Goal: Task Accomplishment & Management: Use online tool/utility

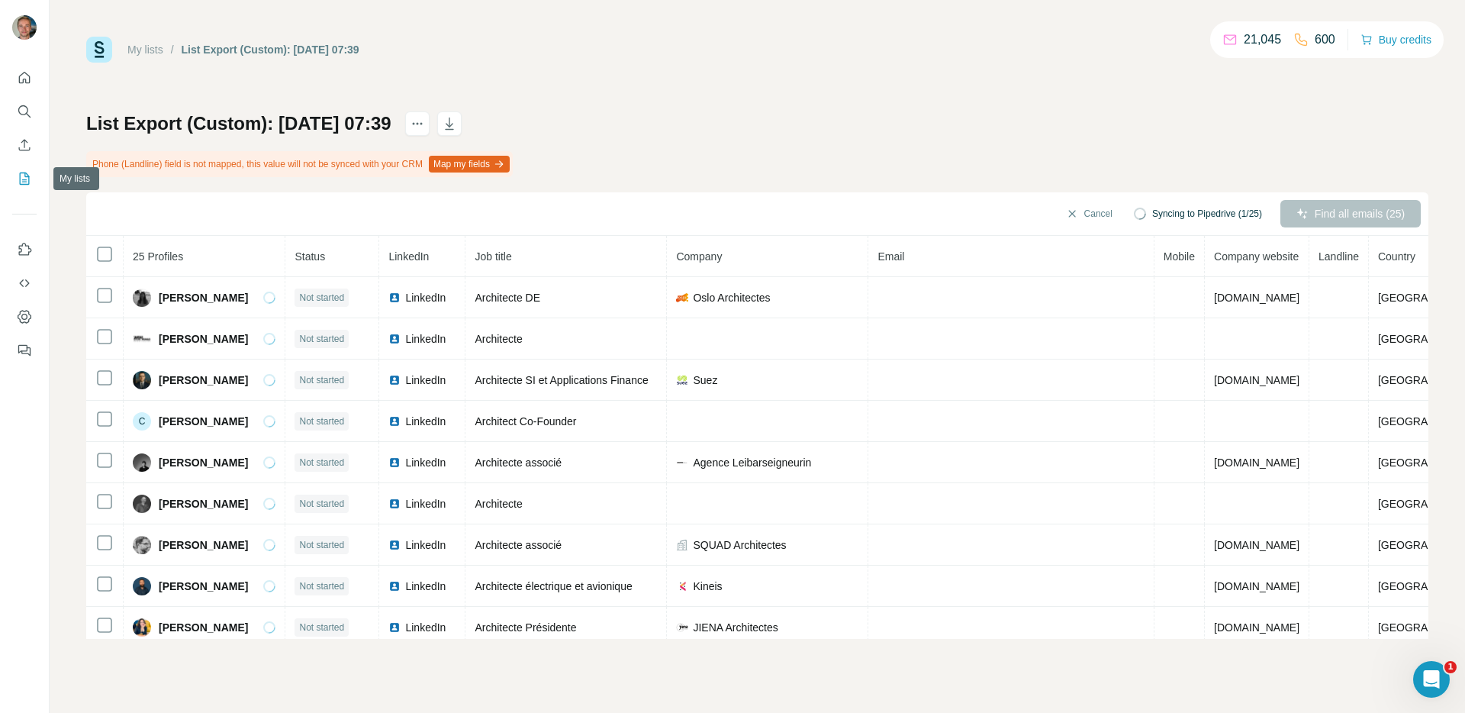
click at [26, 180] on icon "My lists" at bounding box center [24, 178] width 15 height 15
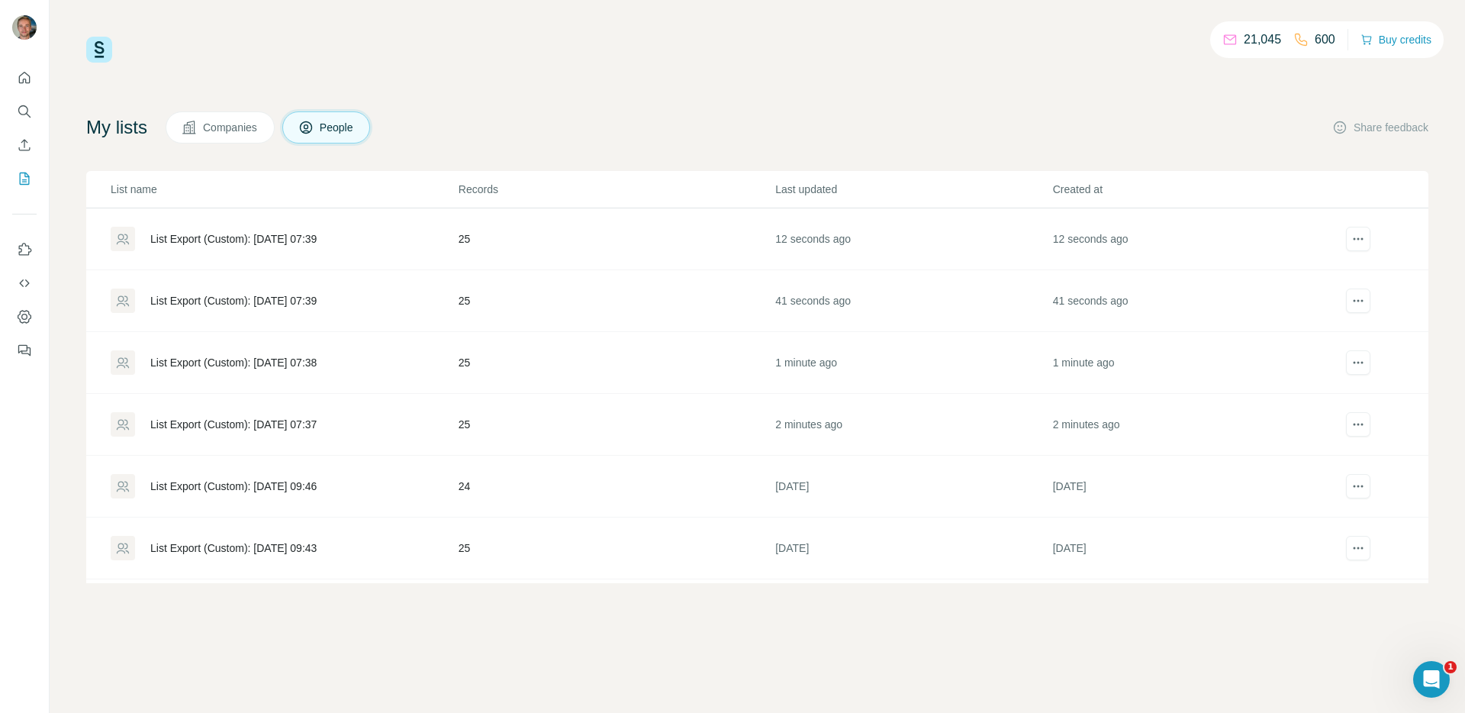
click at [372, 429] on div "List Export (Custom): 06/10/2025 07:37" at bounding box center [284, 424] width 346 height 24
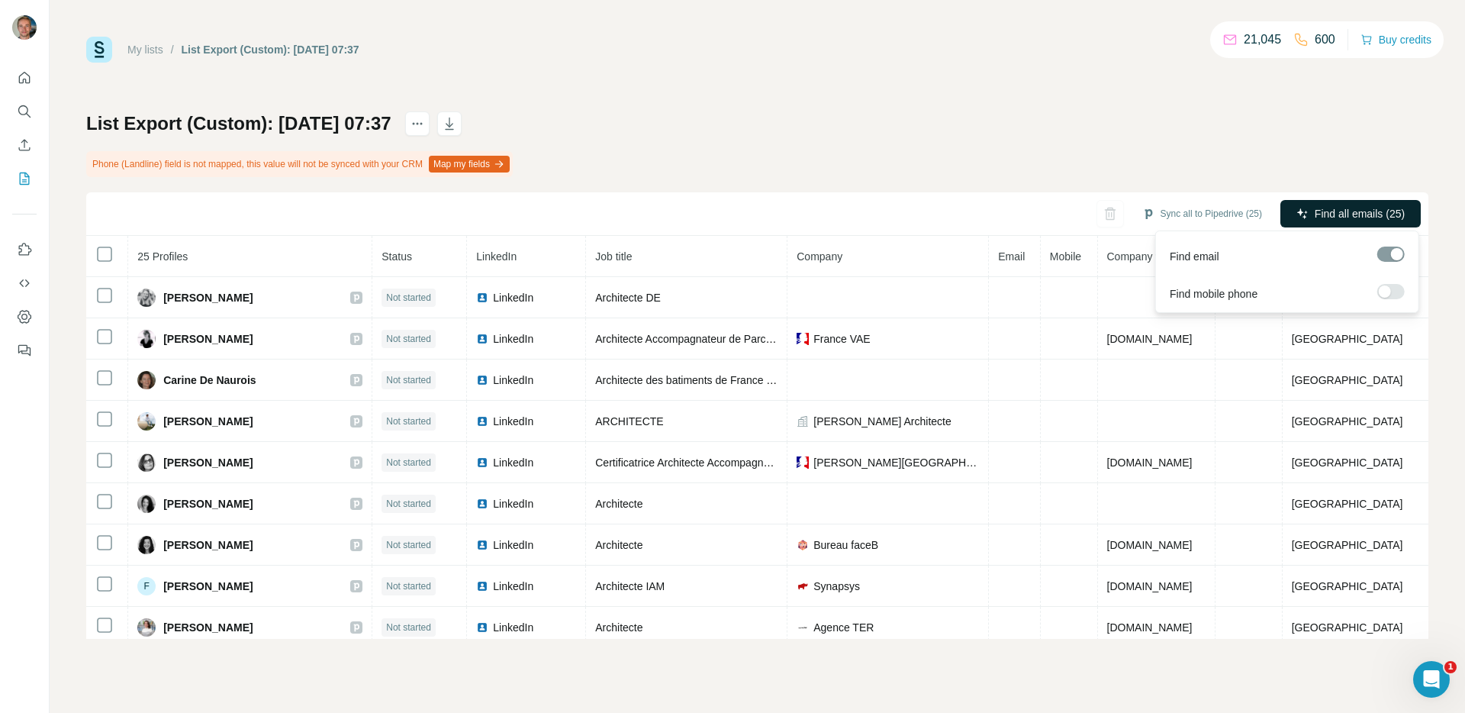
click at [1341, 222] on button "Find all emails (25)" at bounding box center [1351, 213] width 140 height 27
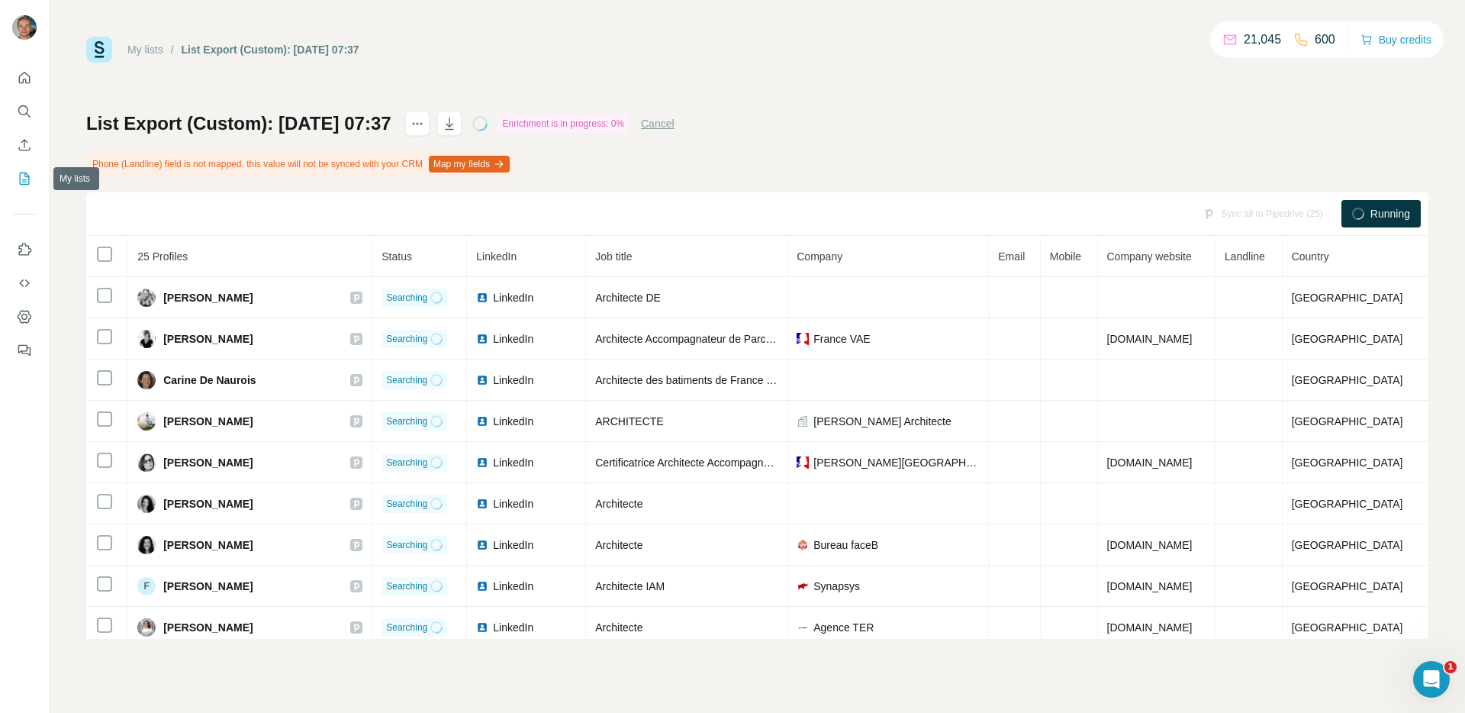
click at [22, 185] on icon "My lists" at bounding box center [24, 178] width 15 height 15
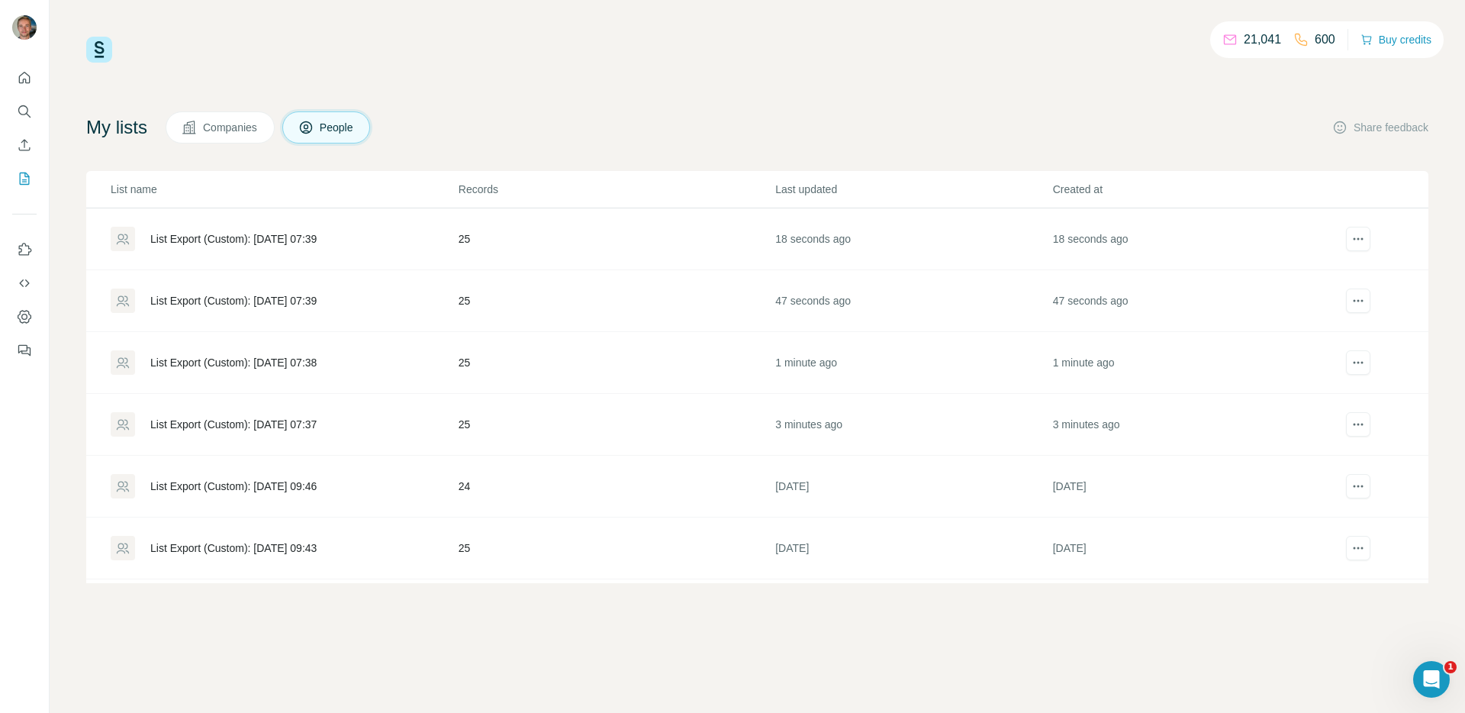
click at [291, 351] on div "List Export (Custom): [DATE] 07:38" at bounding box center [284, 362] width 346 height 24
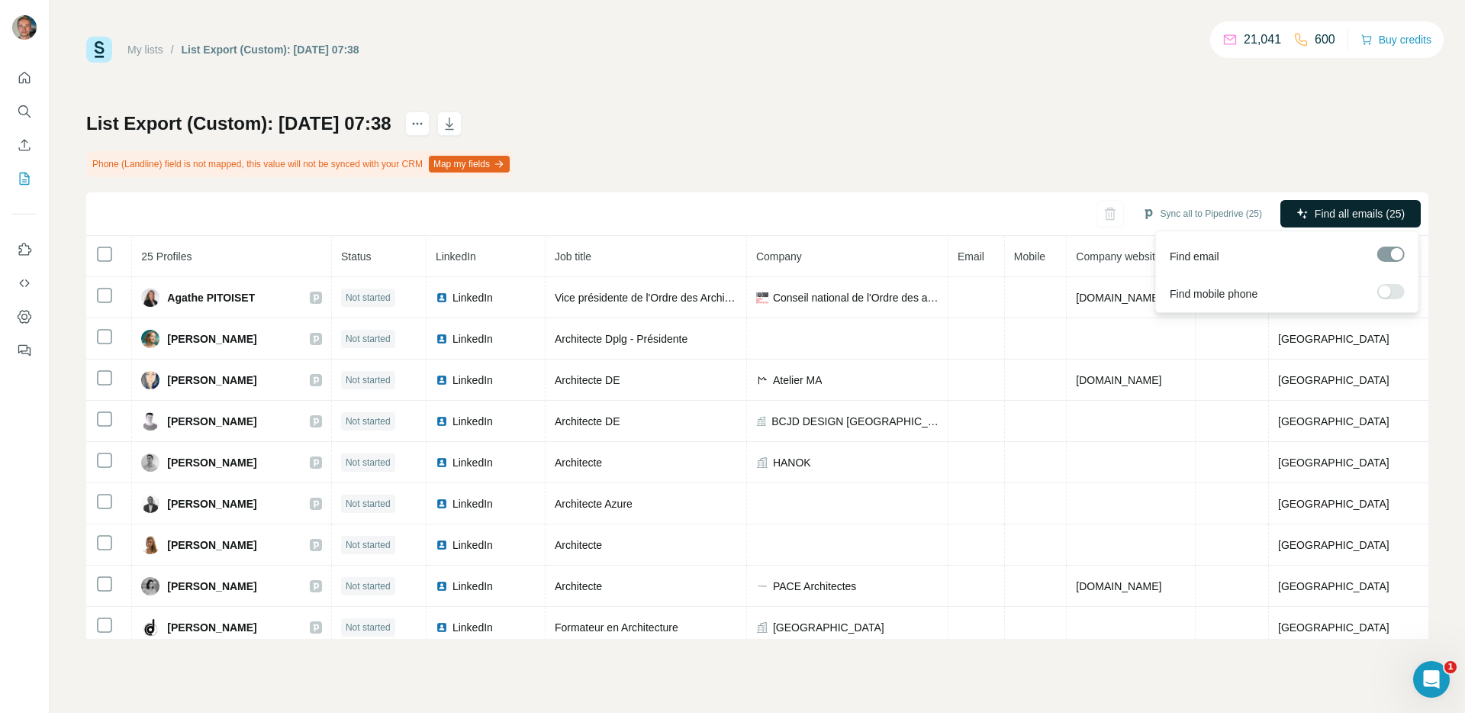
click at [1336, 223] on button "Find all emails (25)" at bounding box center [1351, 213] width 140 height 27
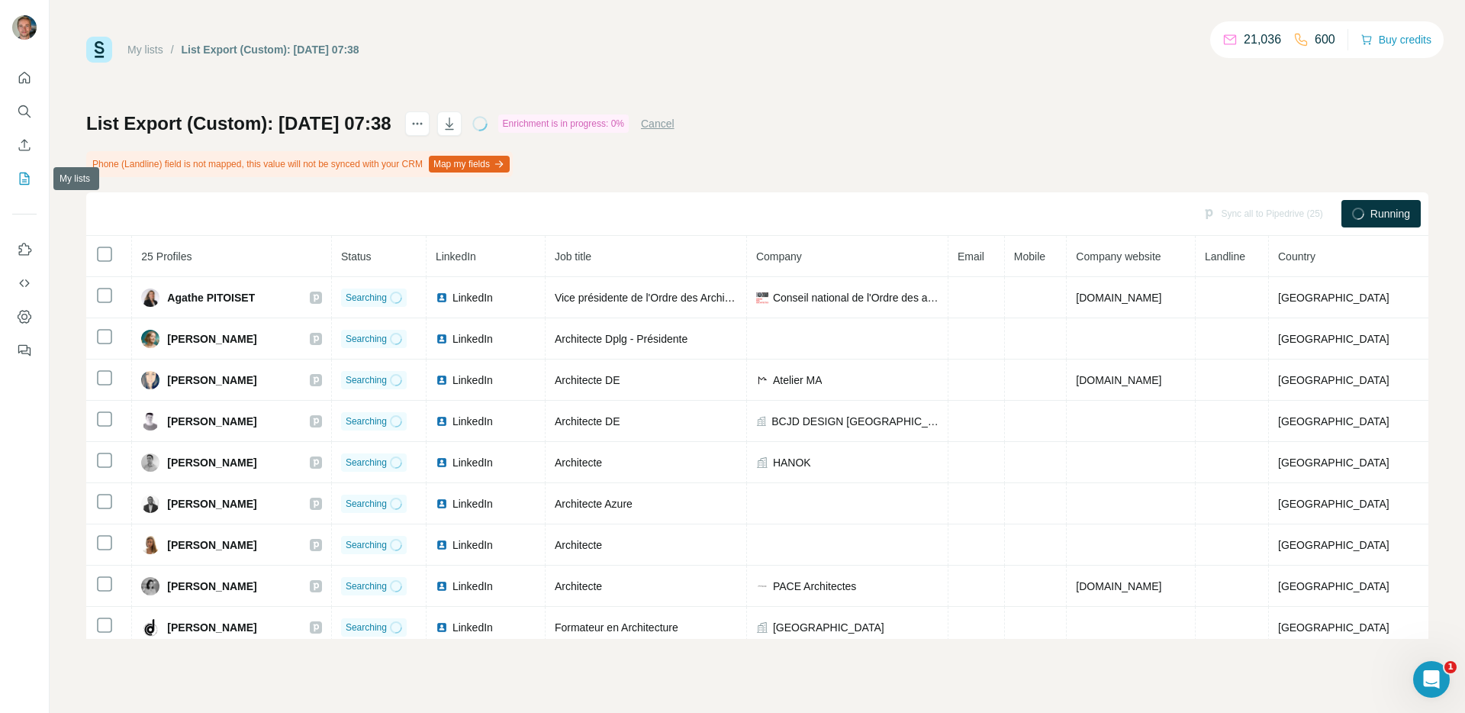
click at [20, 174] on icon "My lists" at bounding box center [25, 178] width 10 height 12
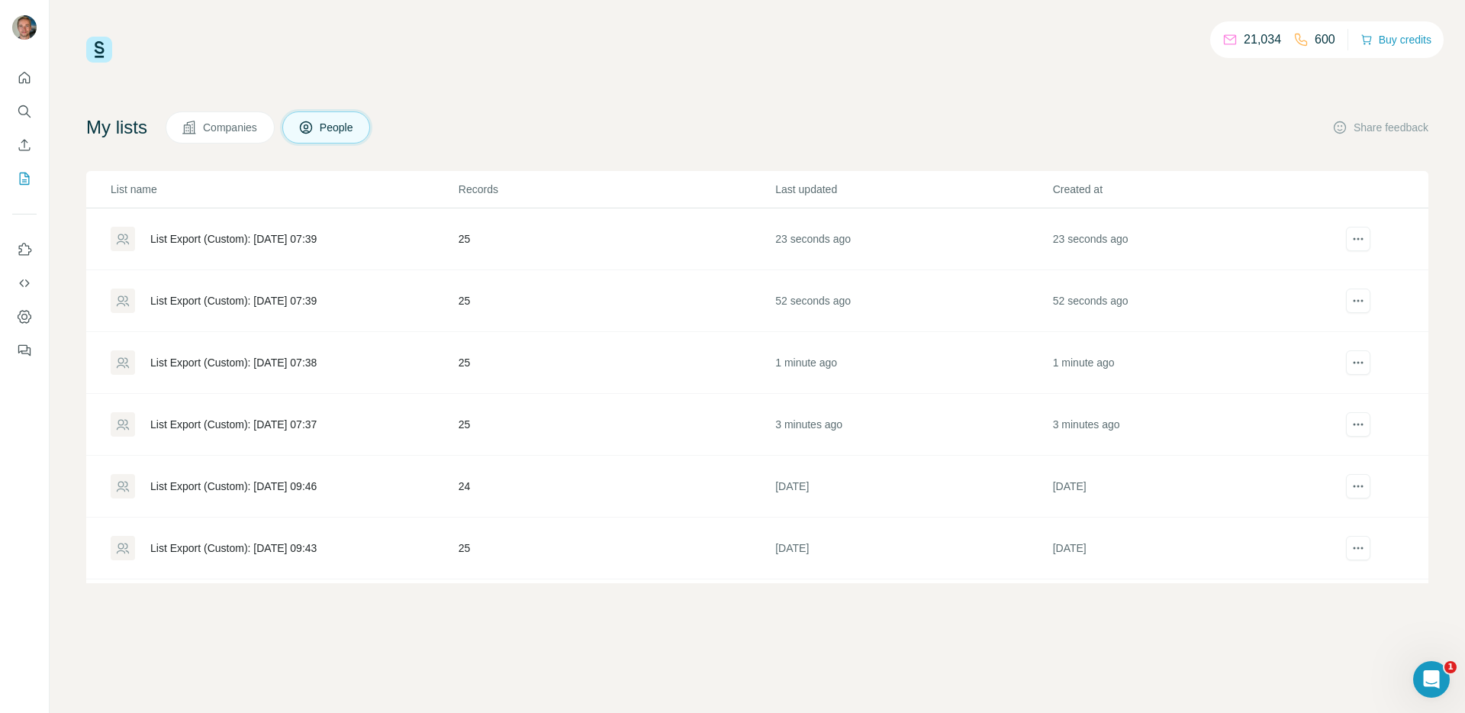
click at [317, 300] on div "List Export (Custom): 06/10/2025 07:39" at bounding box center [233, 300] width 166 height 15
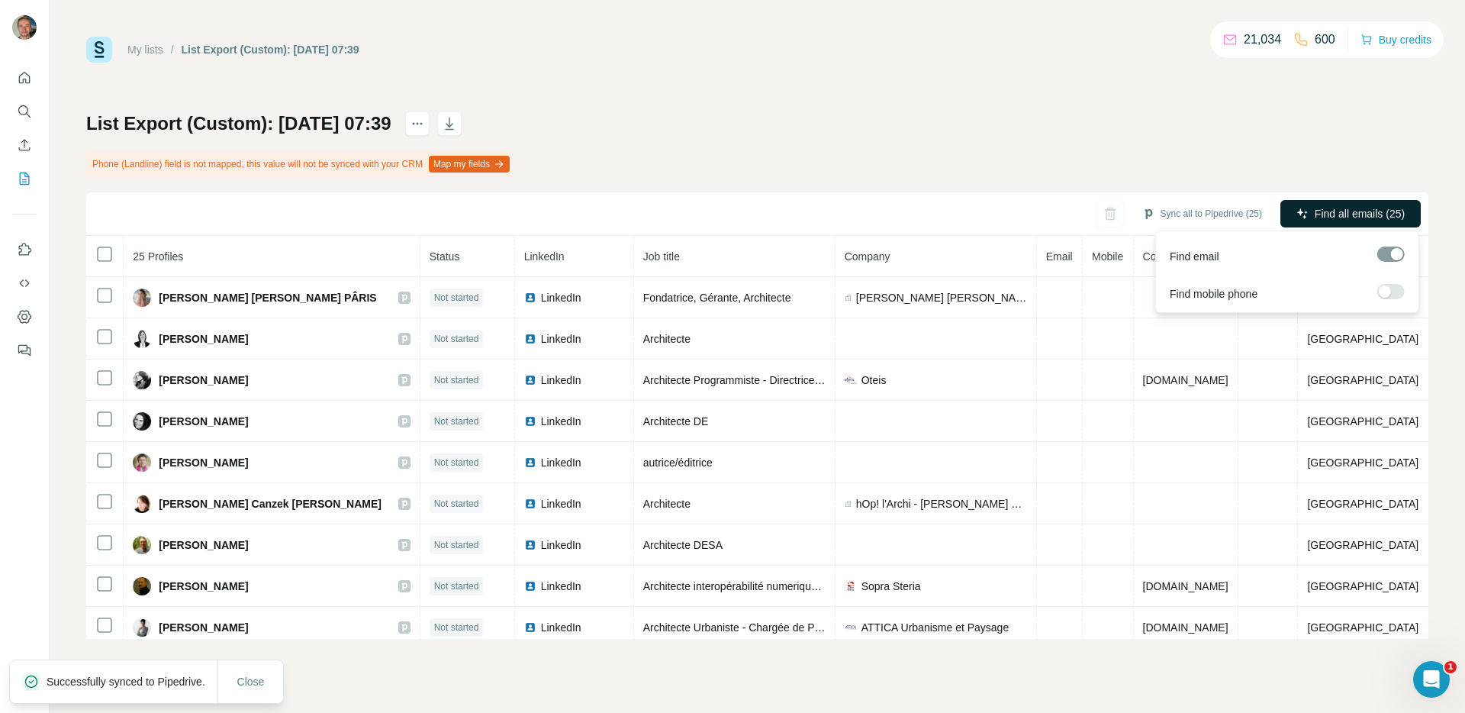
click at [1354, 211] on span "Find all emails (25)" at bounding box center [1360, 213] width 90 height 15
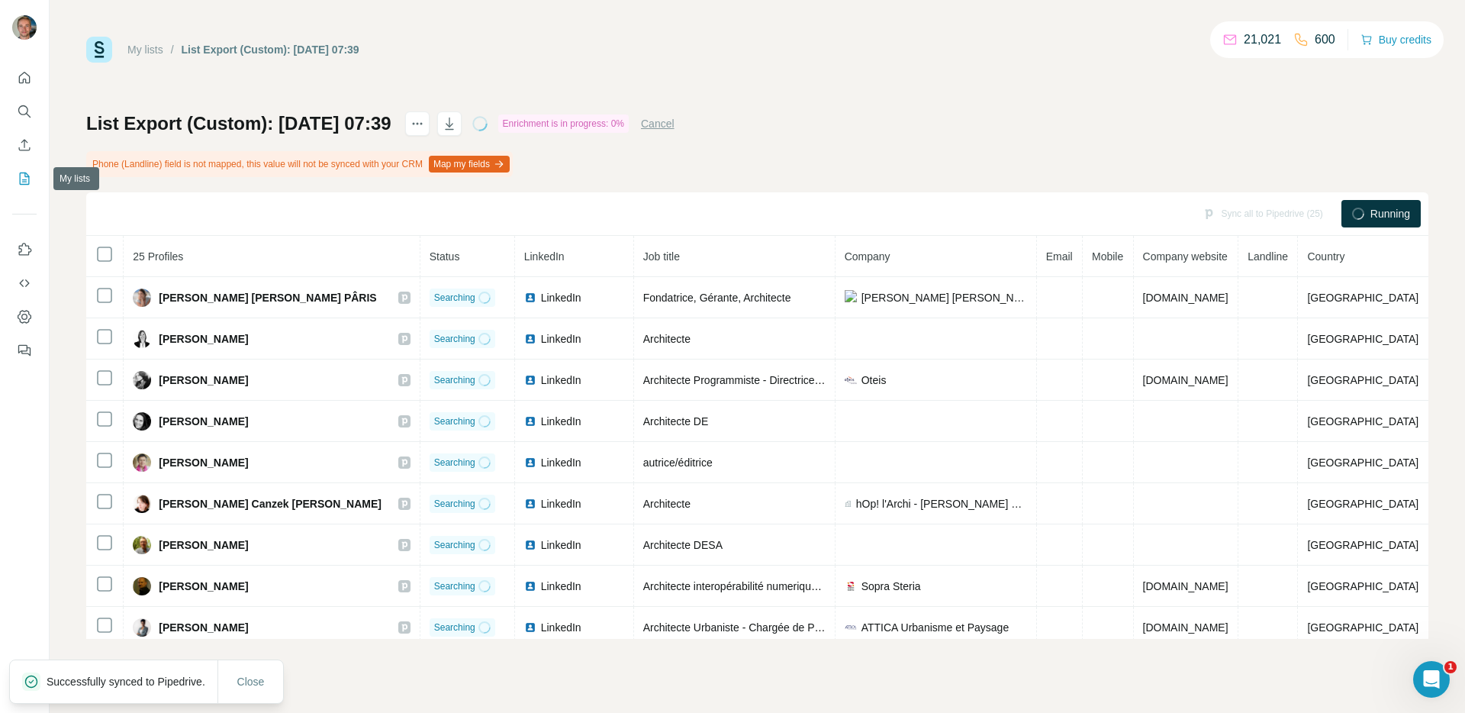
click at [23, 182] on icon "My lists" at bounding box center [24, 178] width 15 height 15
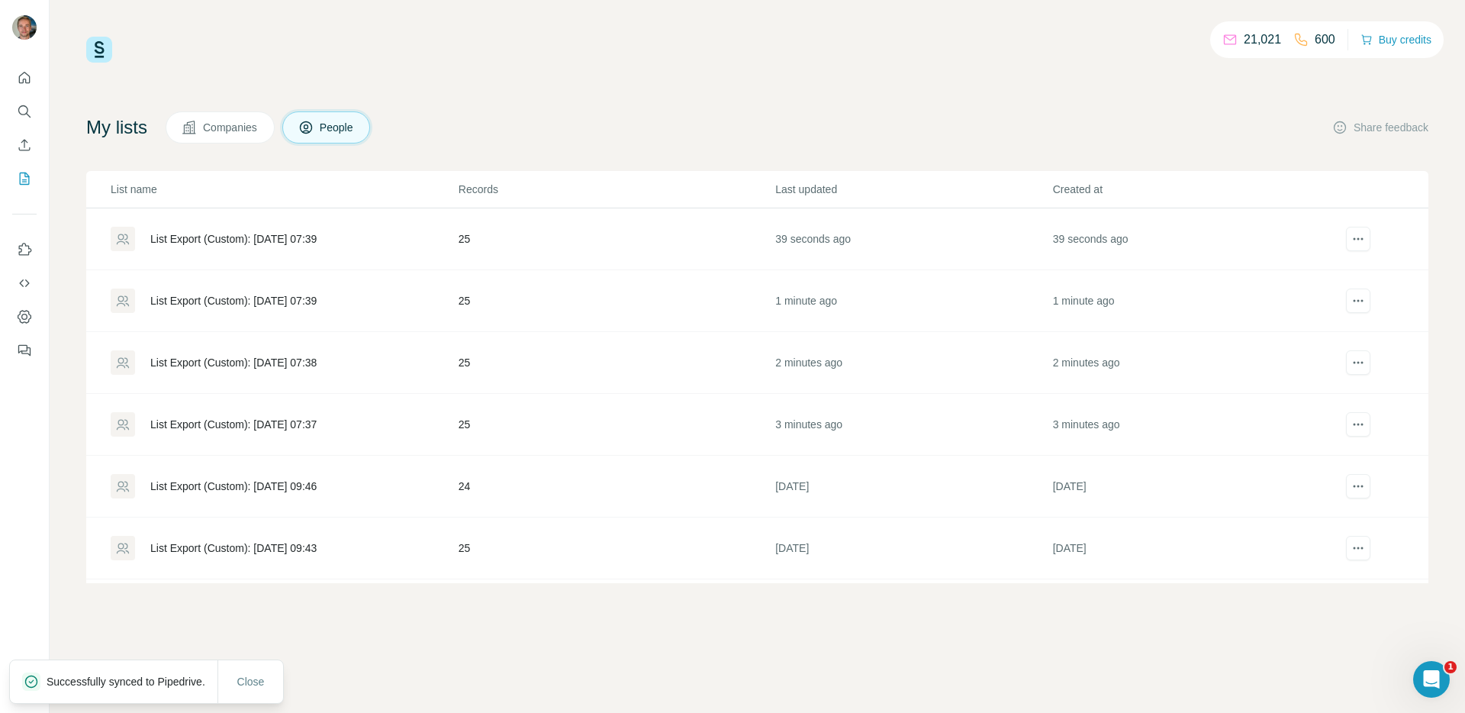
click at [340, 248] on div "List Export (Custom): 06/10/2025 07:39" at bounding box center [284, 239] width 346 height 24
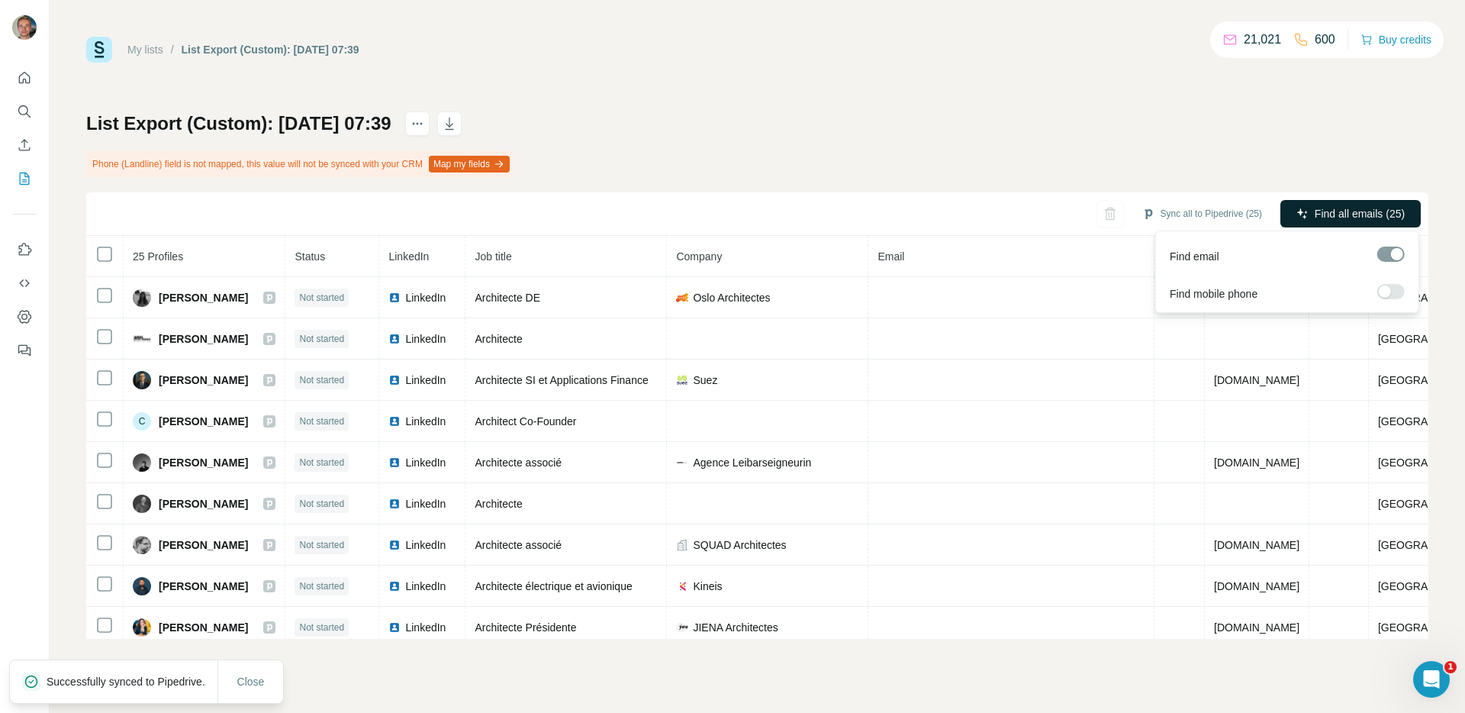
click at [1323, 209] on span "Find all emails (25)" at bounding box center [1360, 213] width 90 height 15
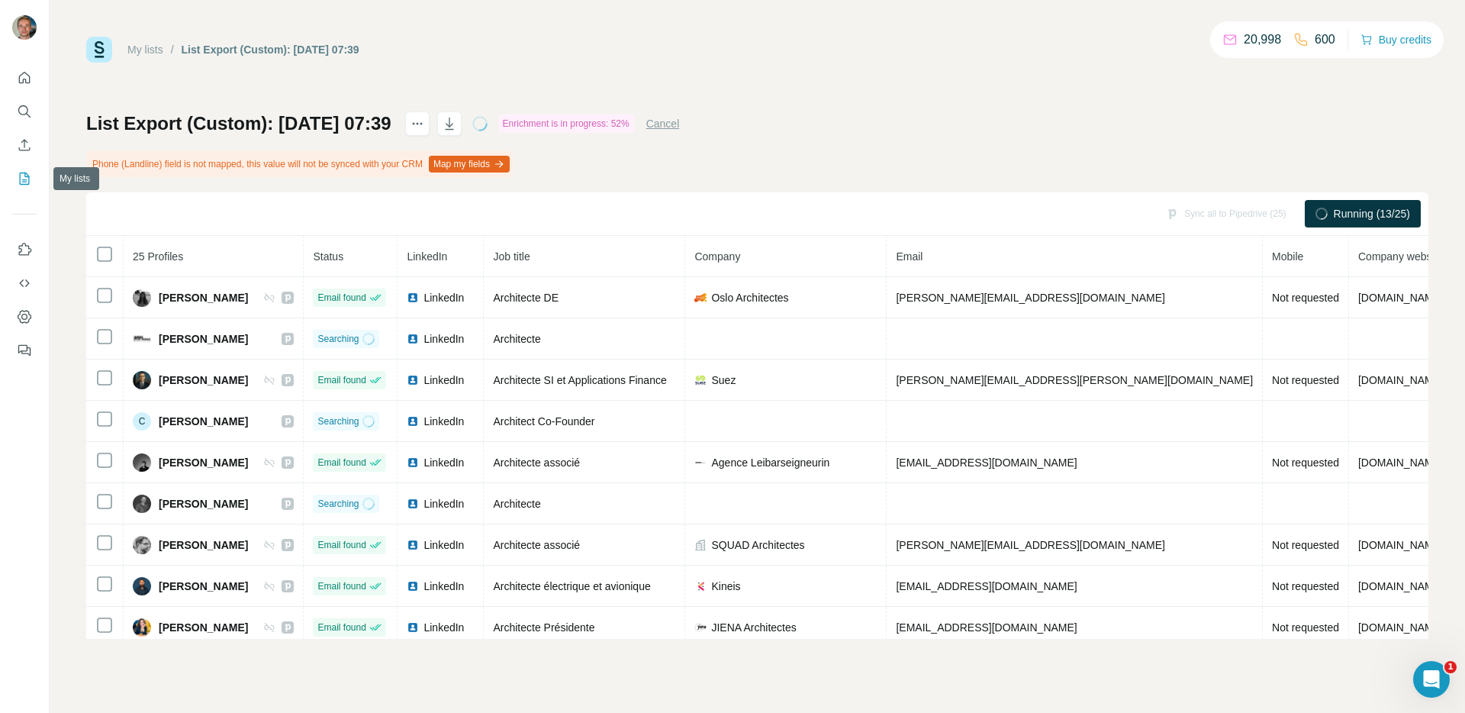
click at [17, 177] on icon "My lists" at bounding box center [24, 178] width 15 height 15
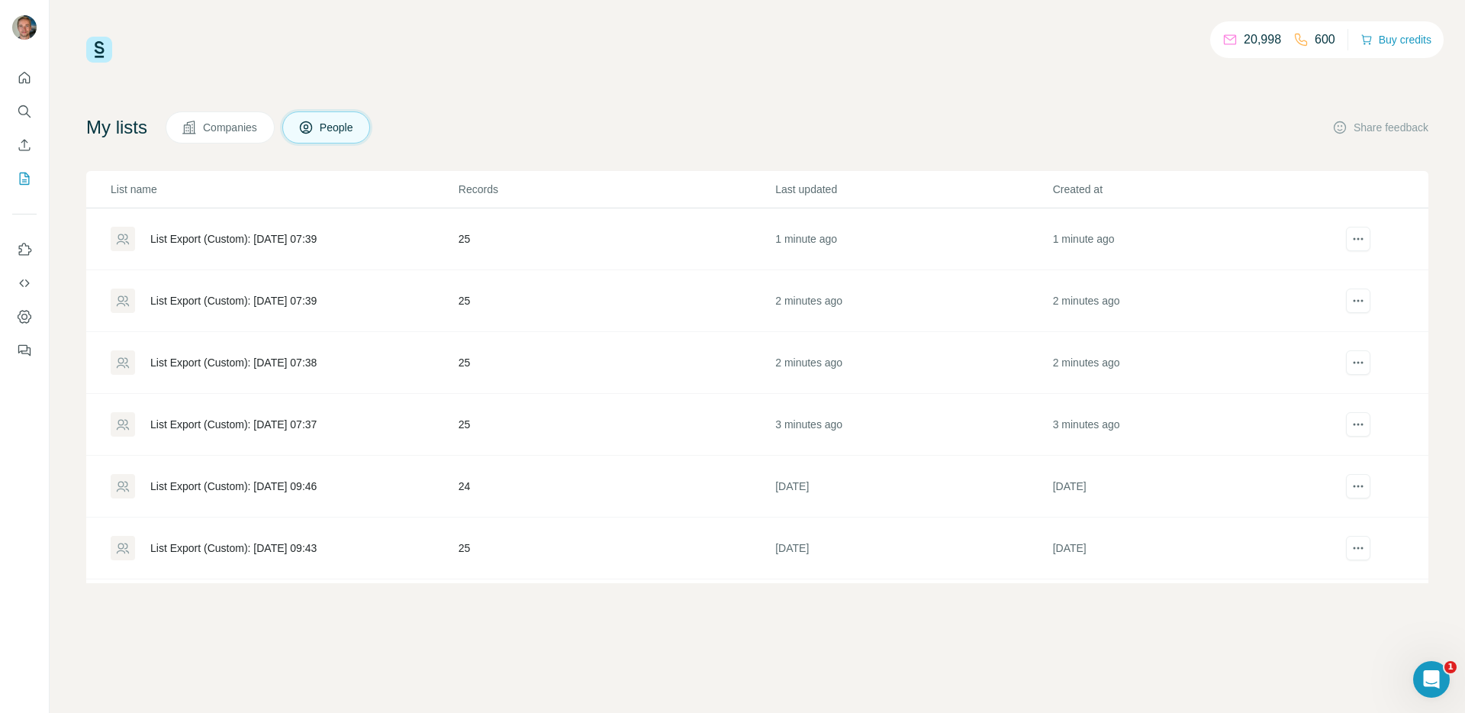
click at [298, 417] on div "List Export (Custom): 06/10/2025 07:37" at bounding box center [233, 424] width 166 height 15
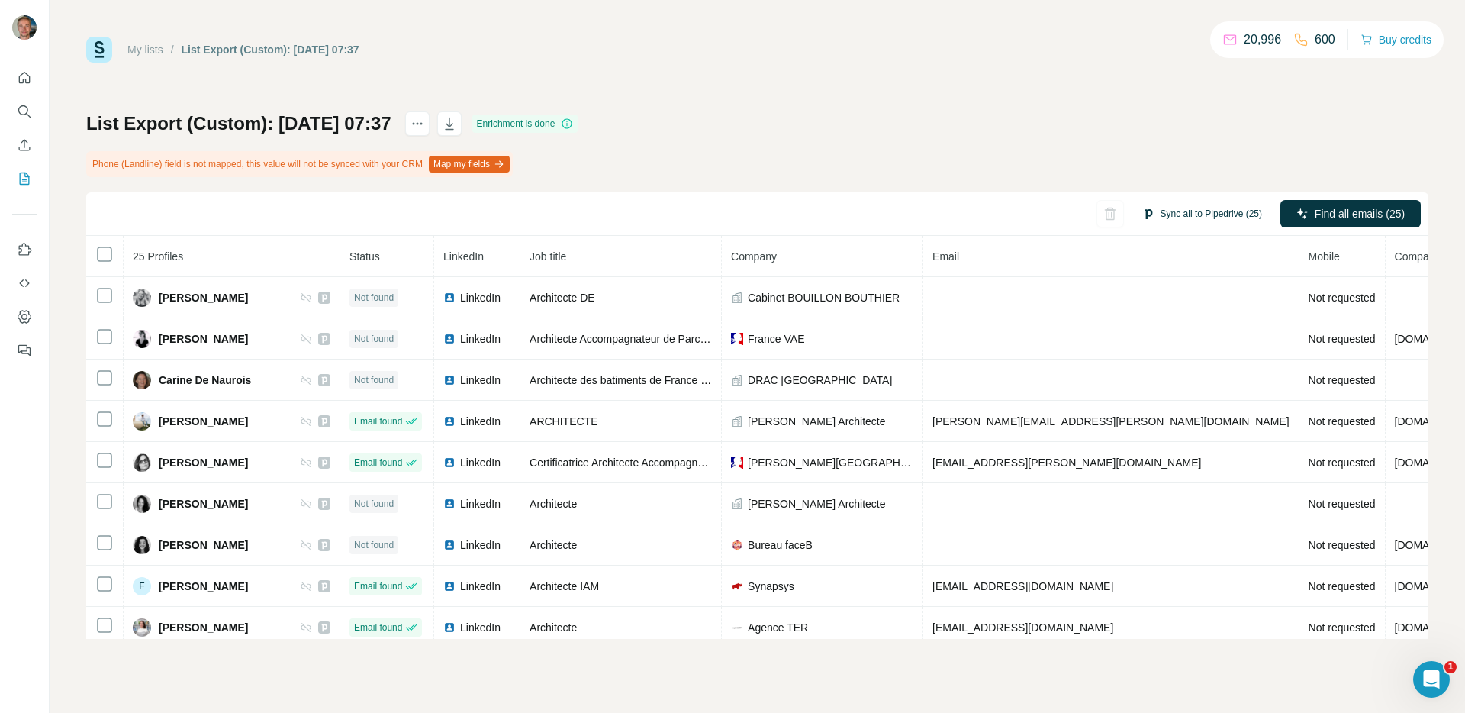
click at [1182, 209] on button "Sync all to Pipedrive (25)" at bounding box center [1202, 213] width 141 height 23
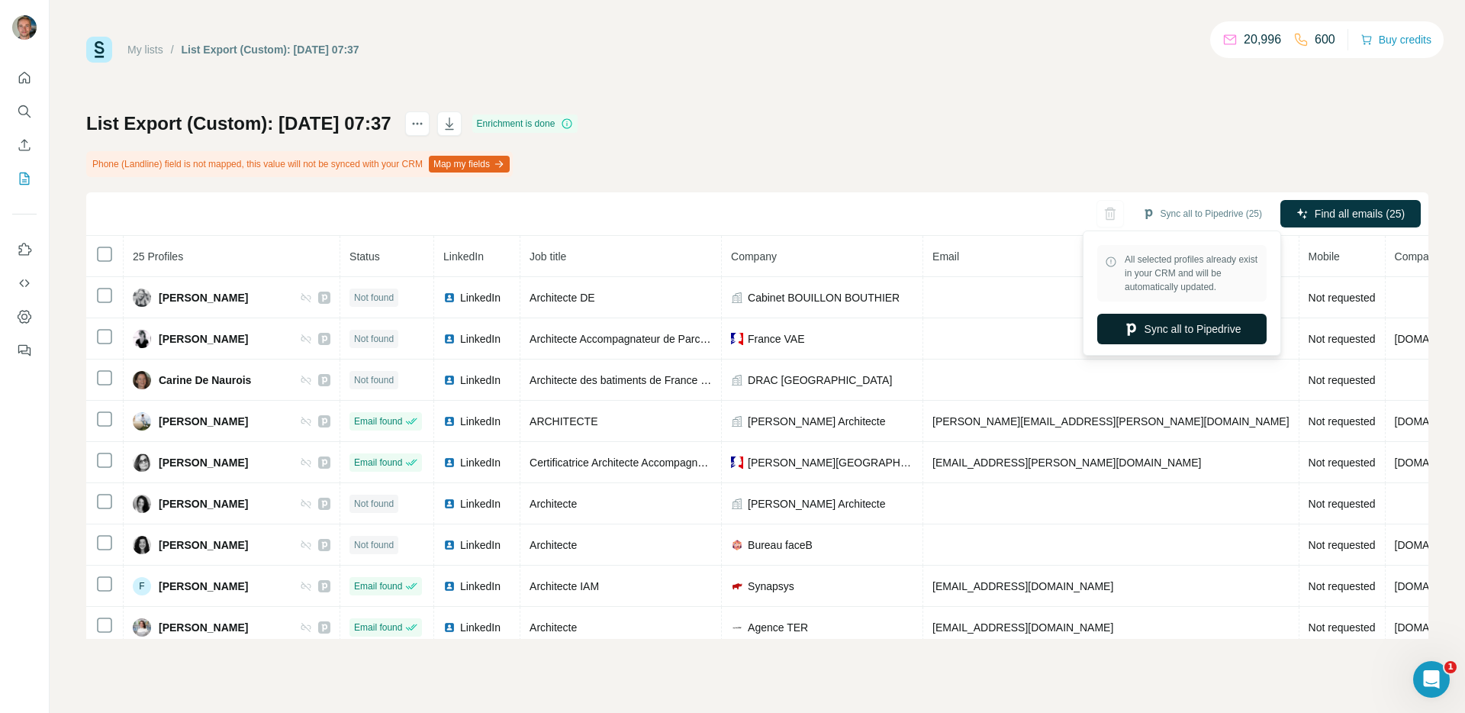
click at [1152, 338] on button "Sync all to Pipedrive" at bounding box center [1181, 329] width 169 height 31
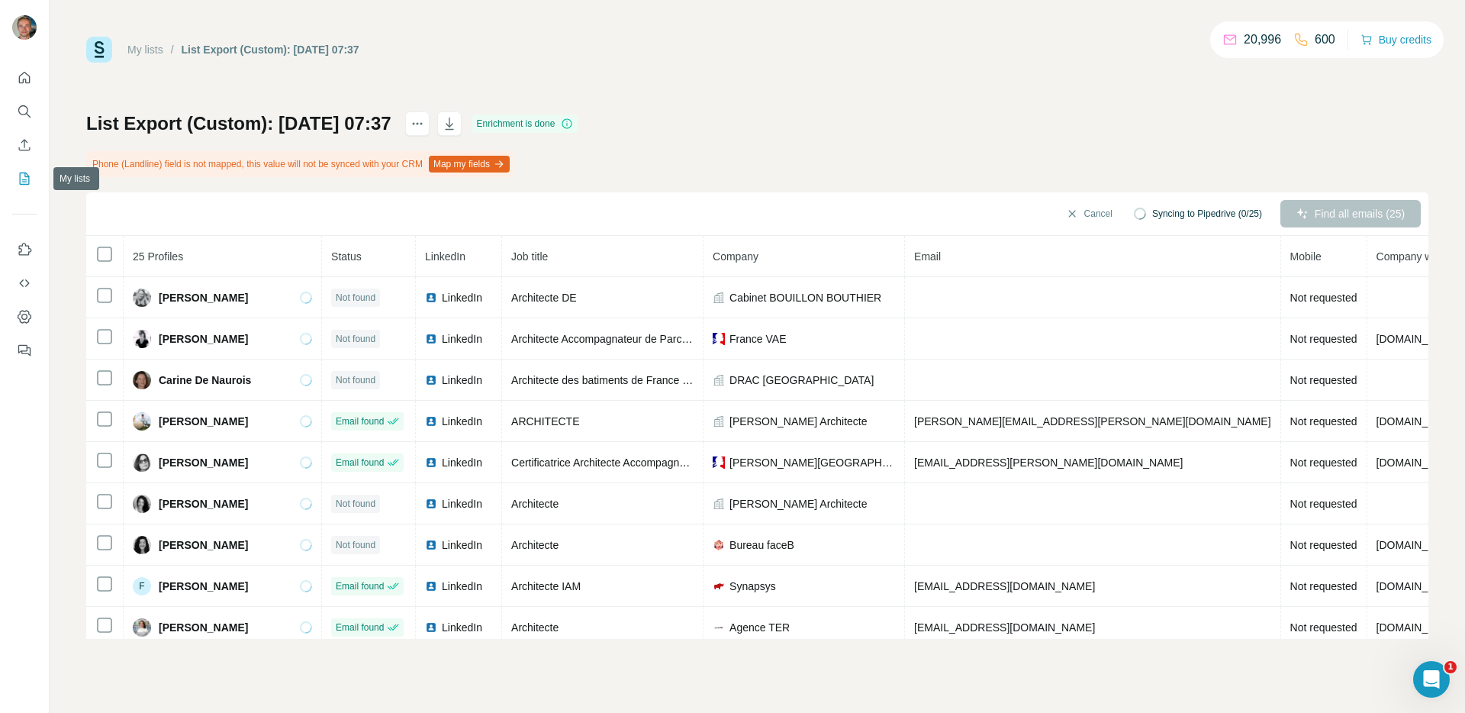
click at [33, 178] on button "My lists" at bounding box center [24, 178] width 24 height 27
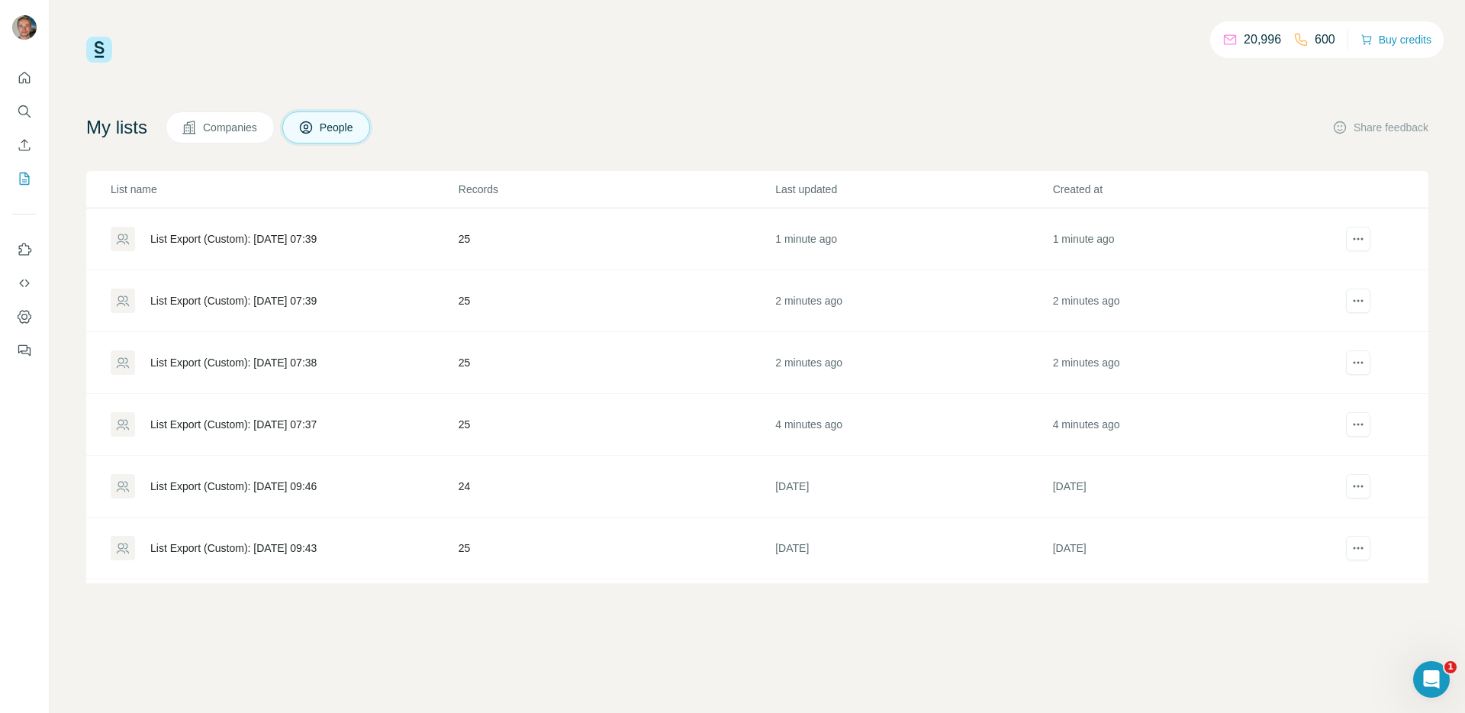
click at [317, 367] on div "List Export (Custom): [DATE] 07:38" at bounding box center [233, 362] width 166 height 15
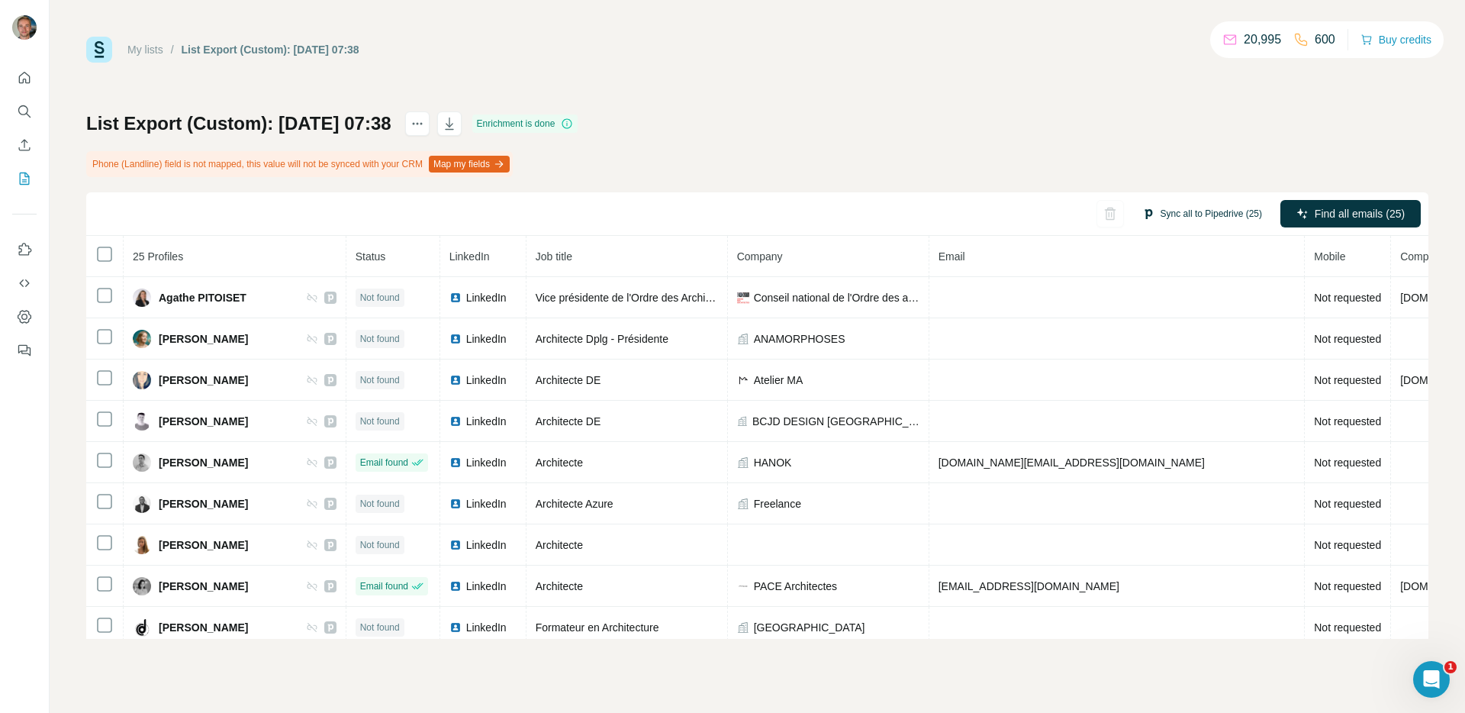
click at [1195, 211] on button "Sync all to Pipedrive (25)" at bounding box center [1202, 213] width 141 height 23
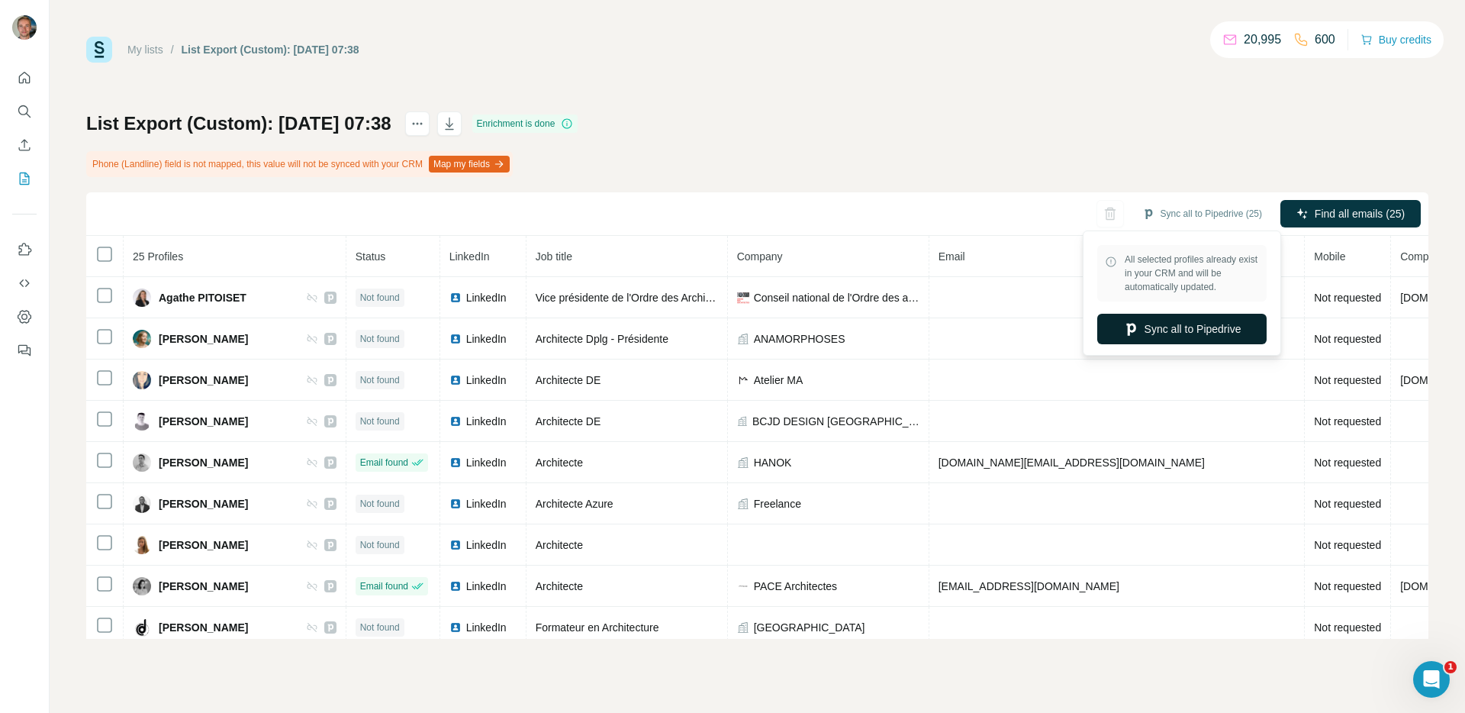
click at [1154, 321] on button "Sync all to Pipedrive" at bounding box center [1181, 329] width 169 height 31
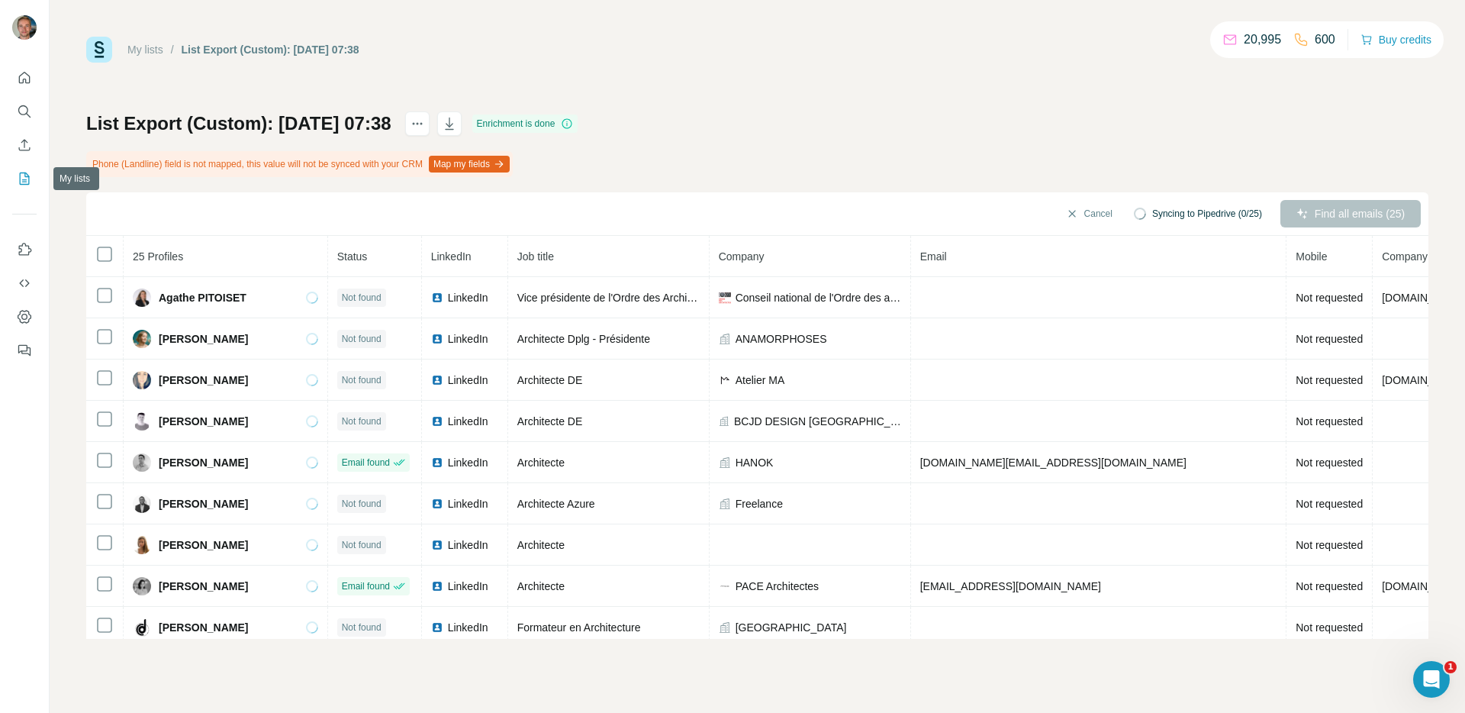
click at [28, 172] on icon "My lists" at bounding box center [24, 178] width 15 height 15
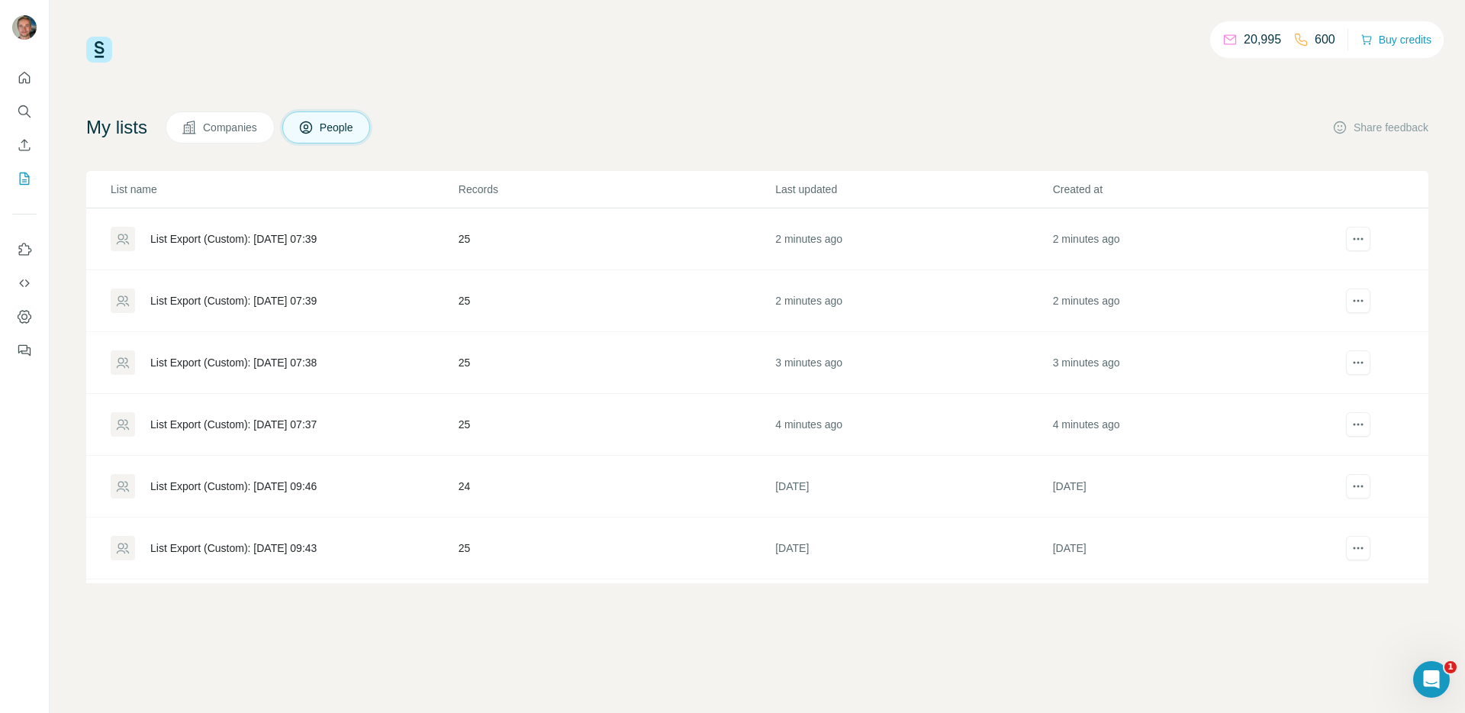
click at [250, 295] on div "List Export (Custom): 06/10/2025 07:39" at bounding box center [233, 300] width 166 height 15
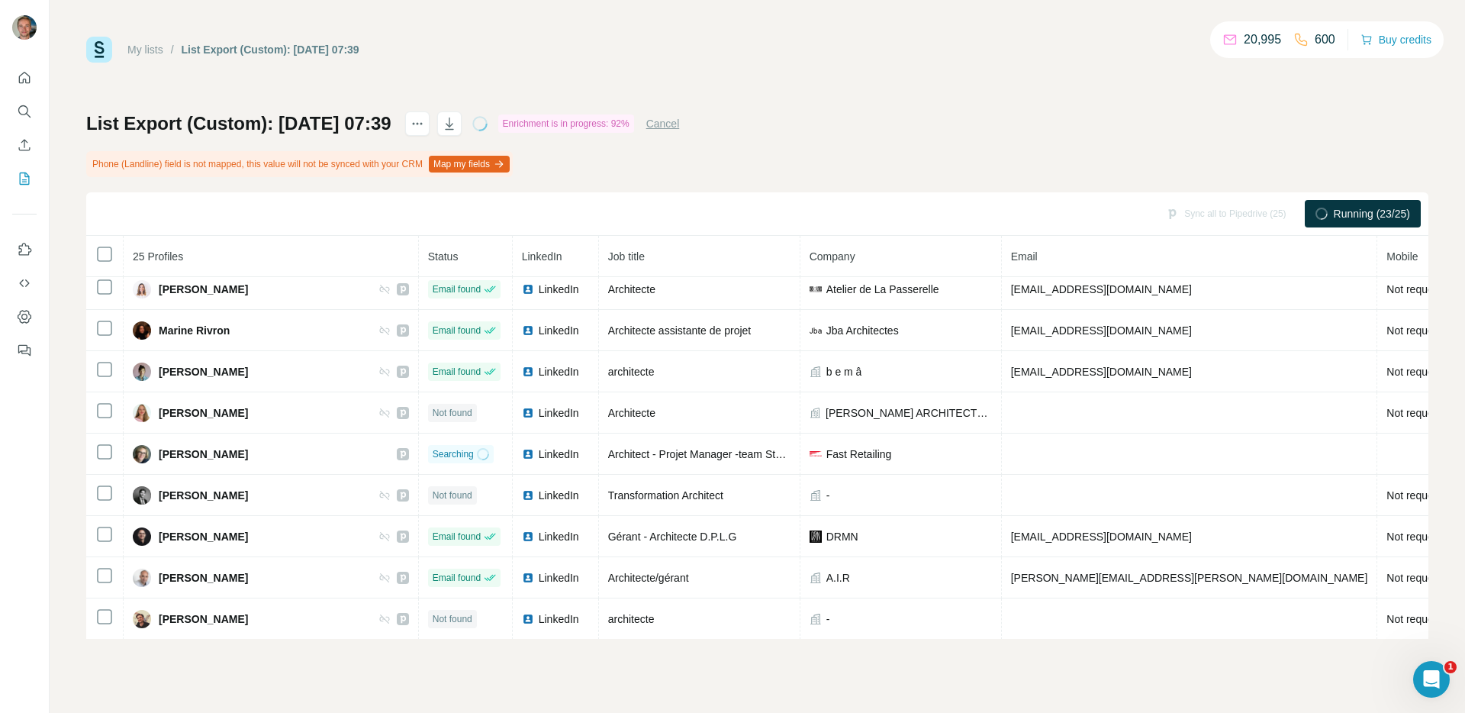
scroll to position [514, 0]
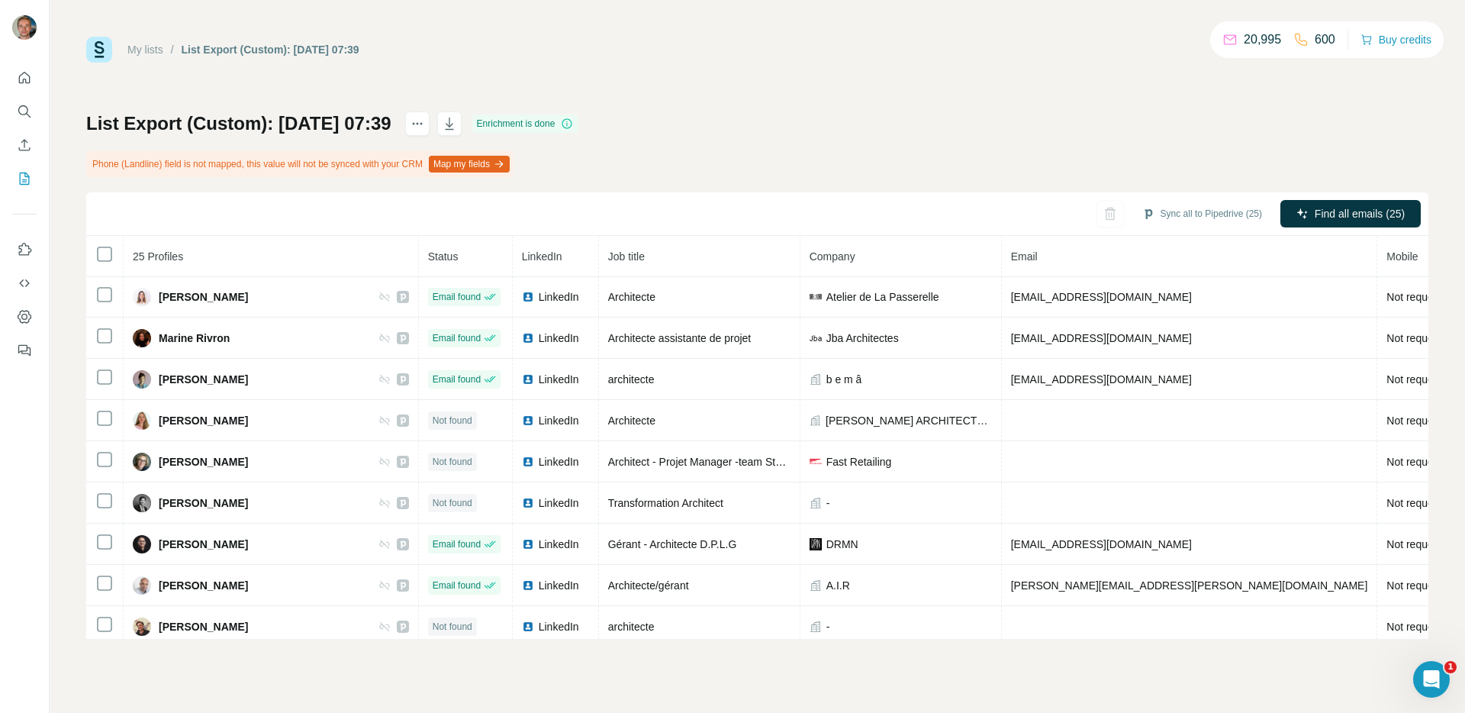
scroll to position [669, 0]
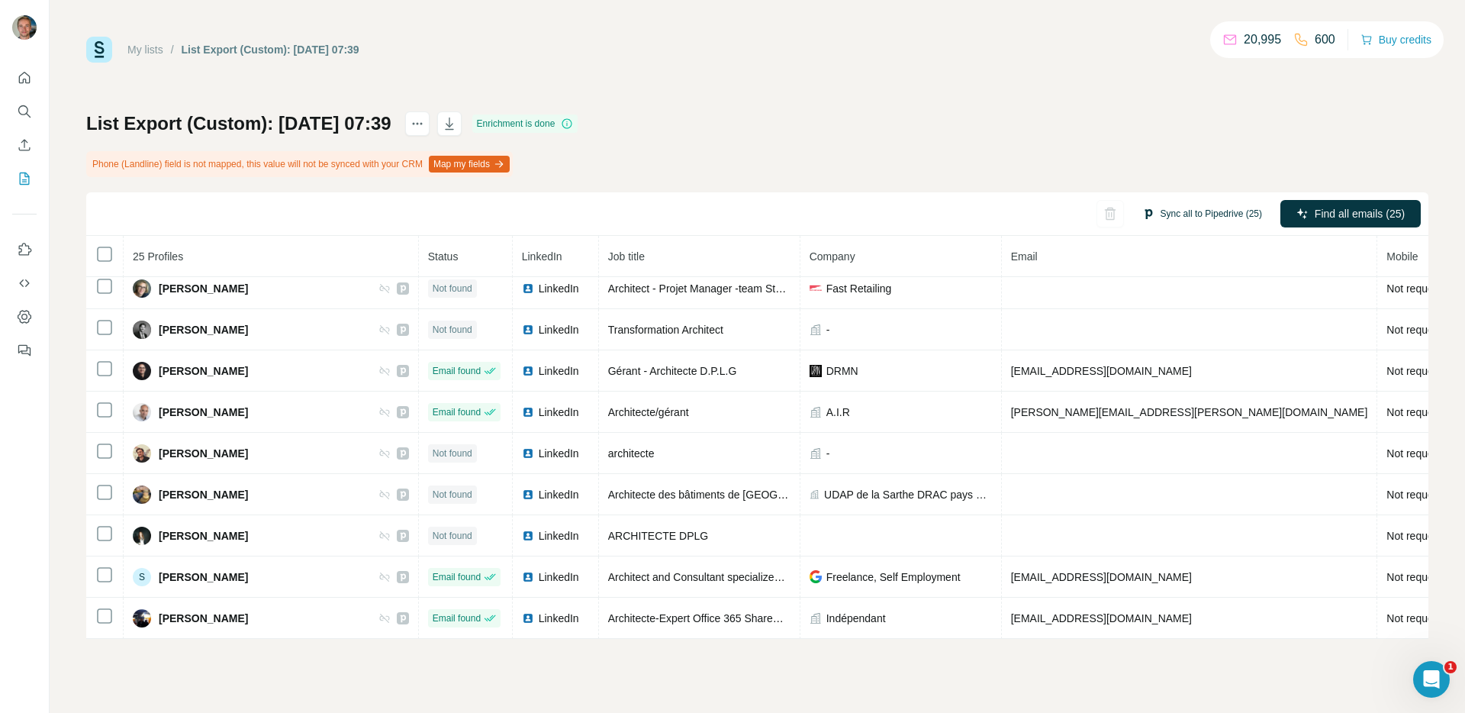
click at [1189, 213] on button "Sync all to Pipedrive (25)" at bounding box center [1202, 213] width 141 height 23
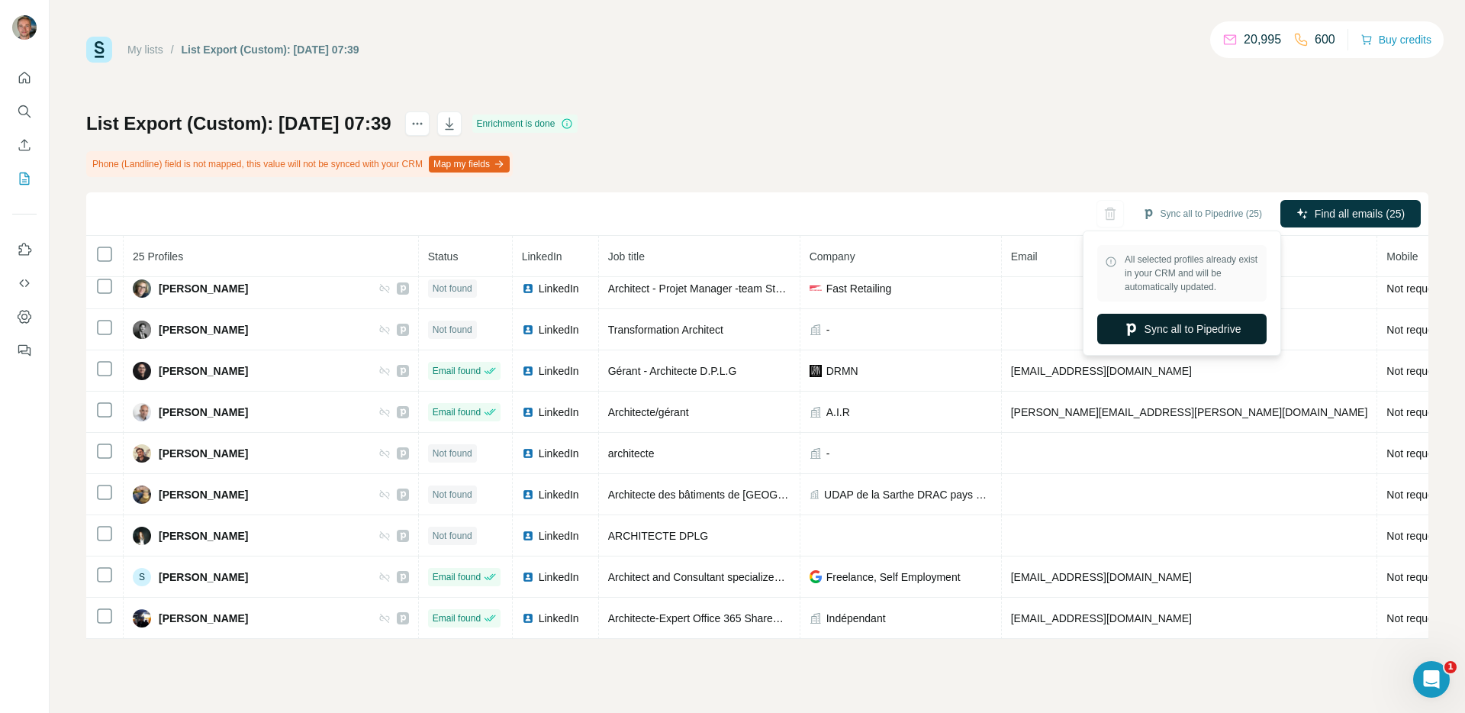
click at [1126, 325] on icon "button" at bounding box center [1130, 330] width 9 height 12
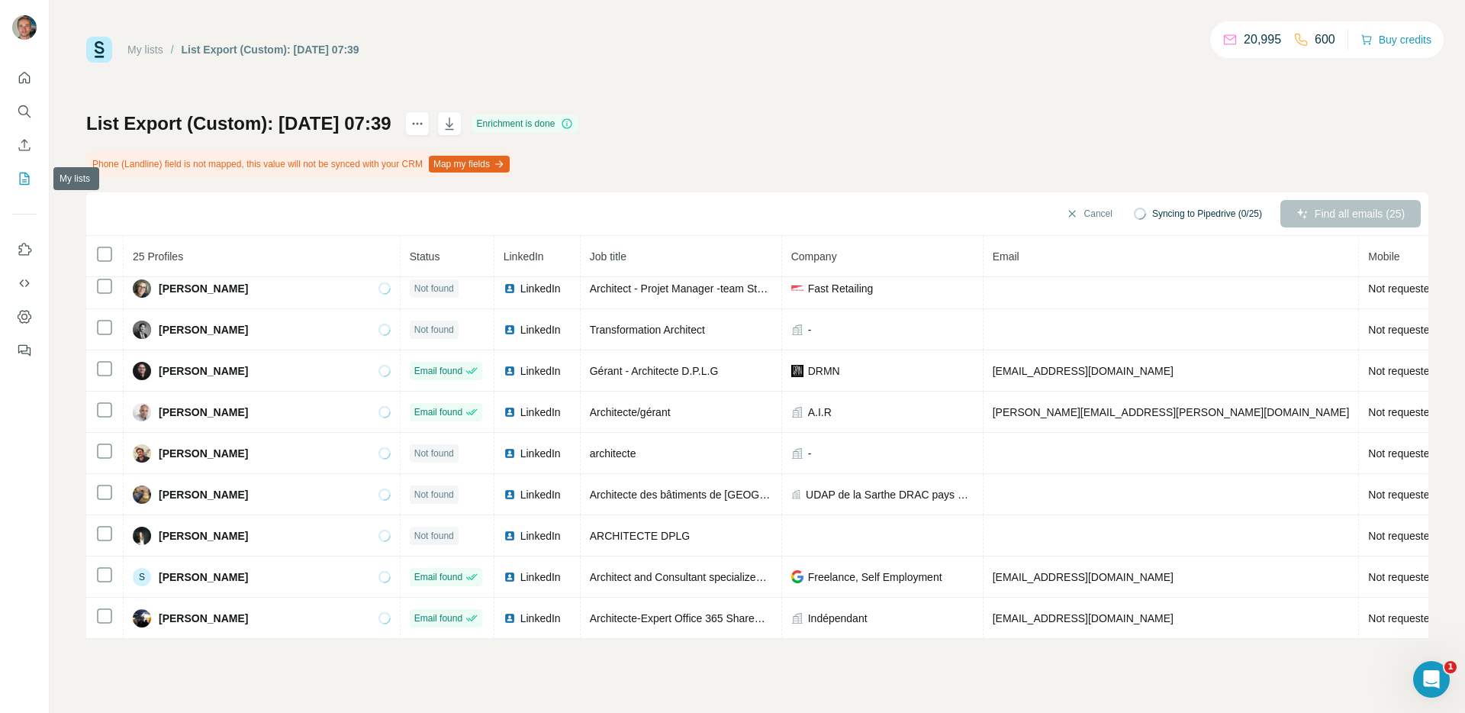
click at [24, 186] on button "My lists" at bounding box center [24, 178] width 24 height 27
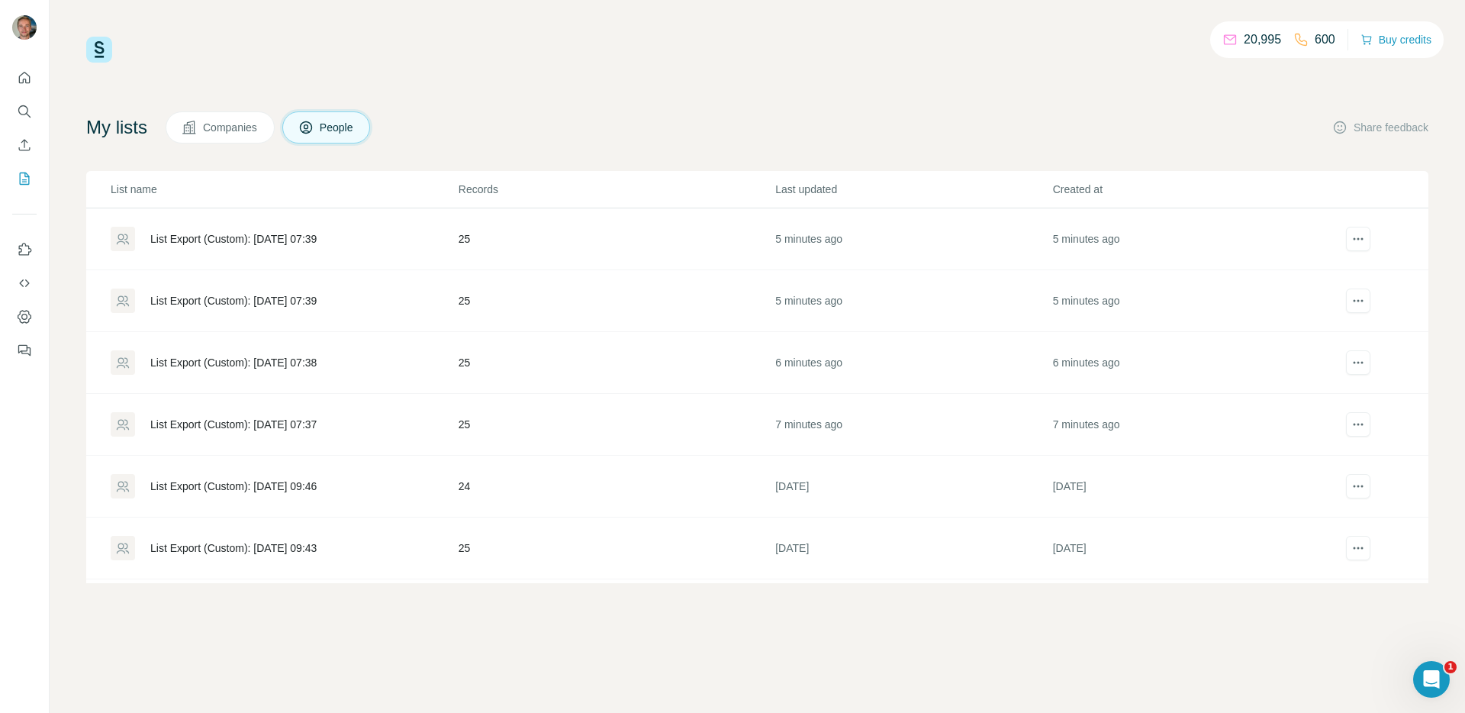
click at [296, 314] on td "List Export (Custom): 06/10/2025 07:39" at bounding box center [272, 301] width 372 height 62
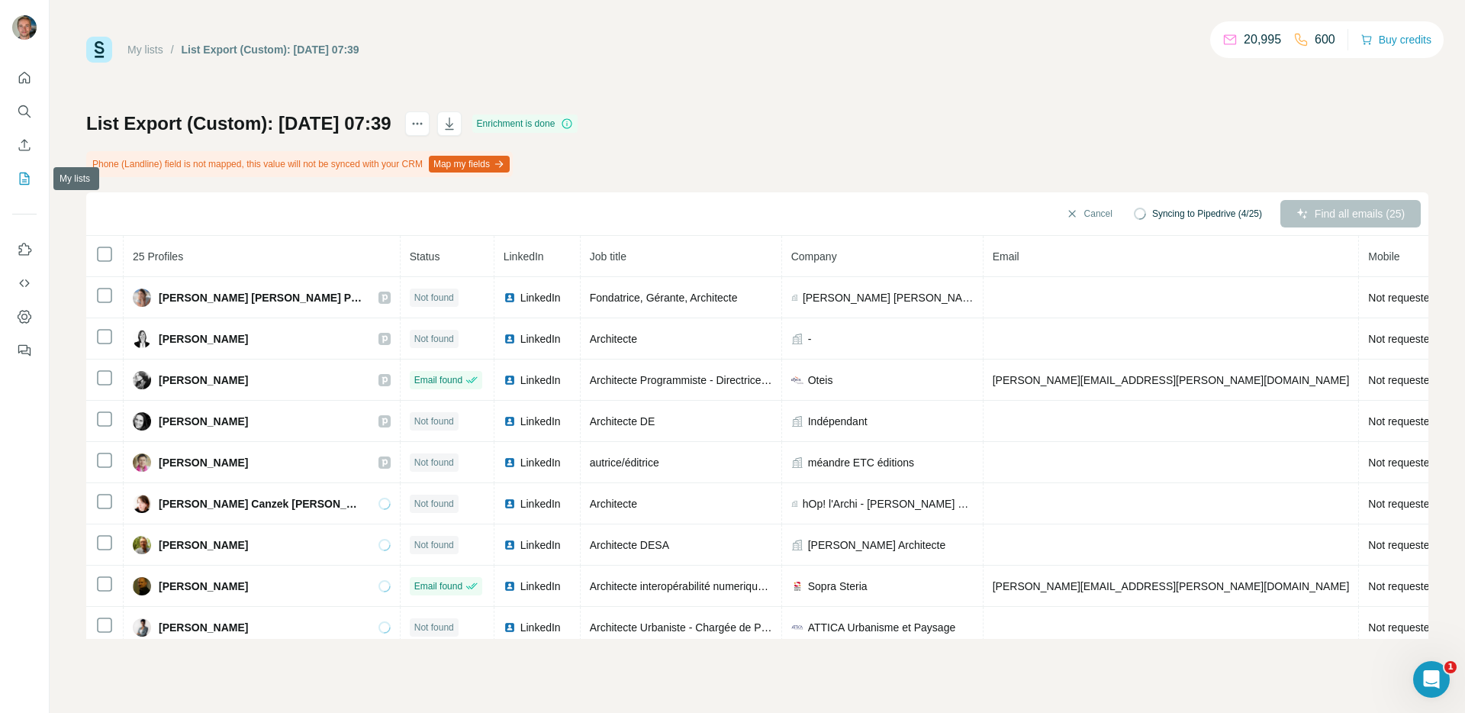
click at [19, 169] on button "My lists" at bounding box center [24, 178] width 24 height 27
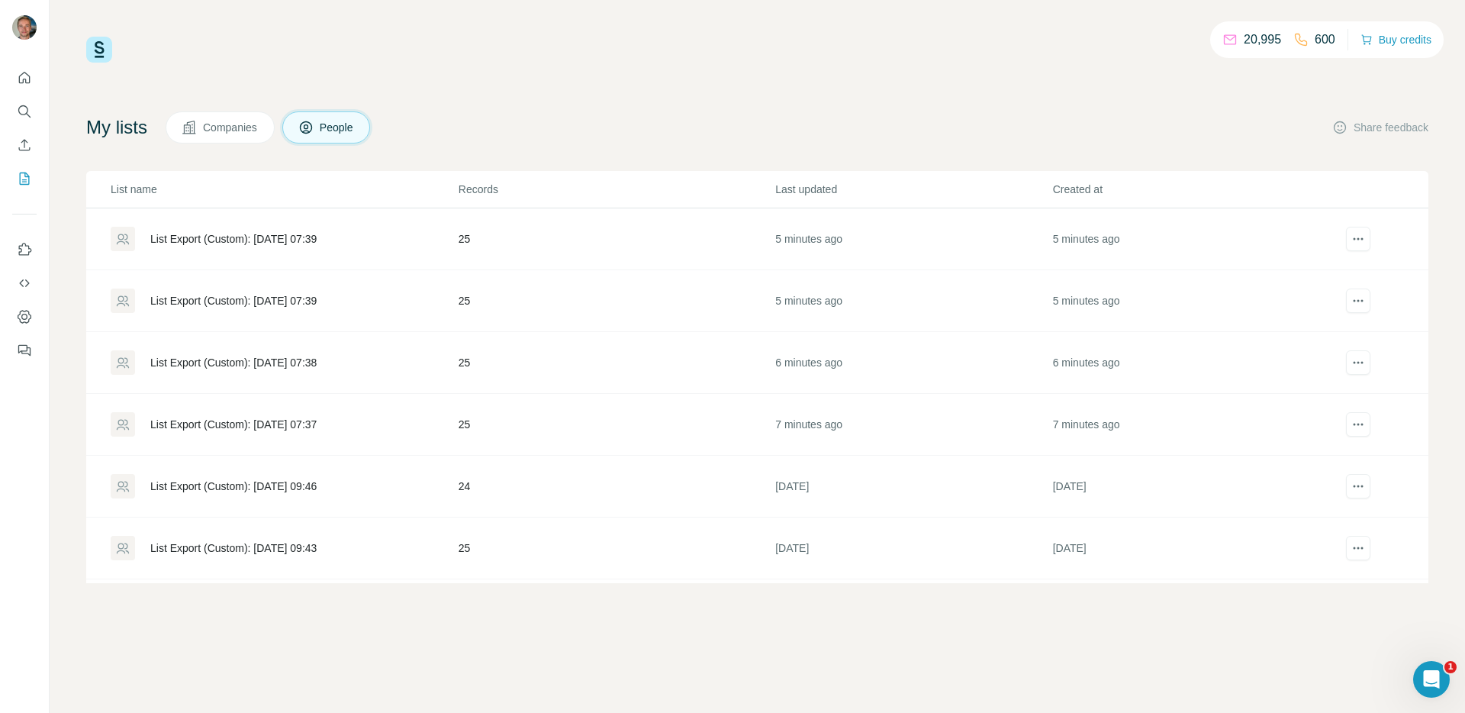
click at [228, 240] on div "List Export (Custom): 06/10/2025 07:39" at bounding box center [233, 238] width 166 height 15
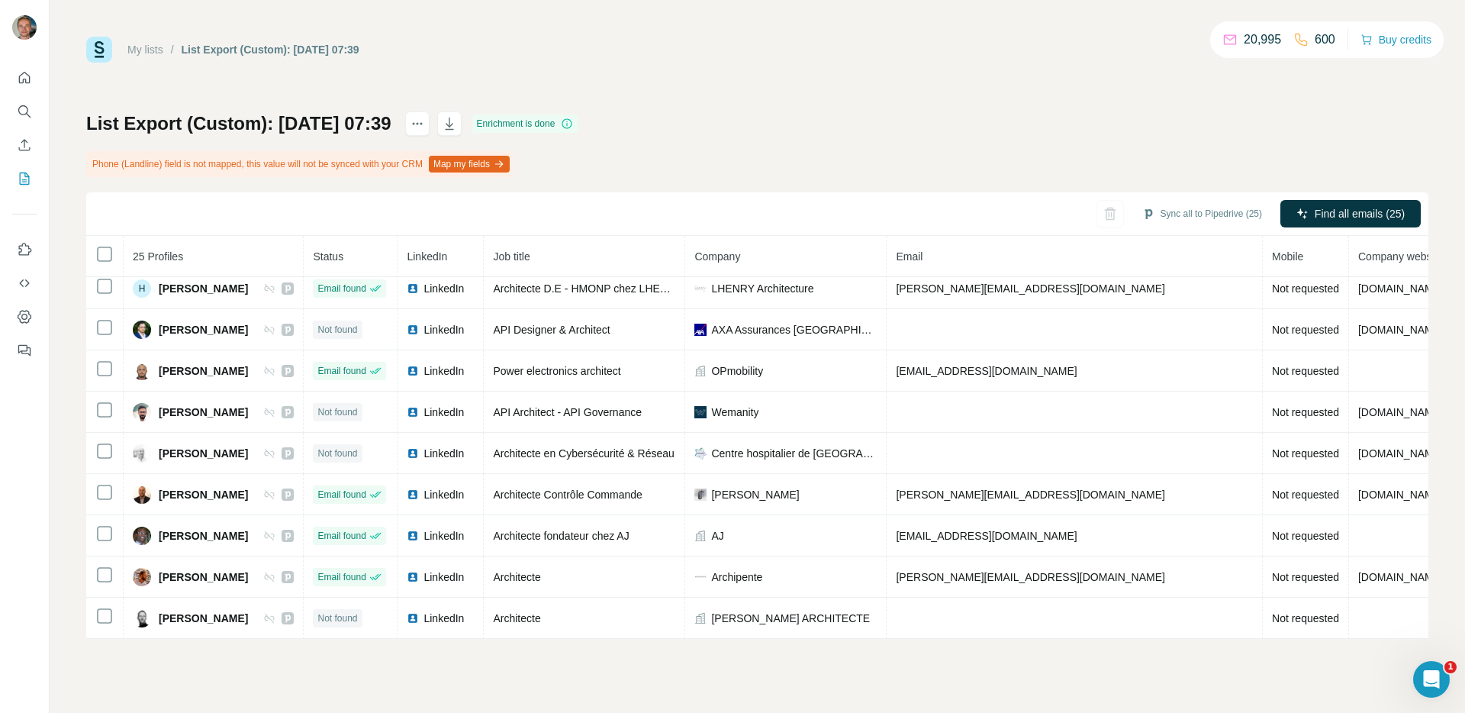
scroll to position [669, 0]
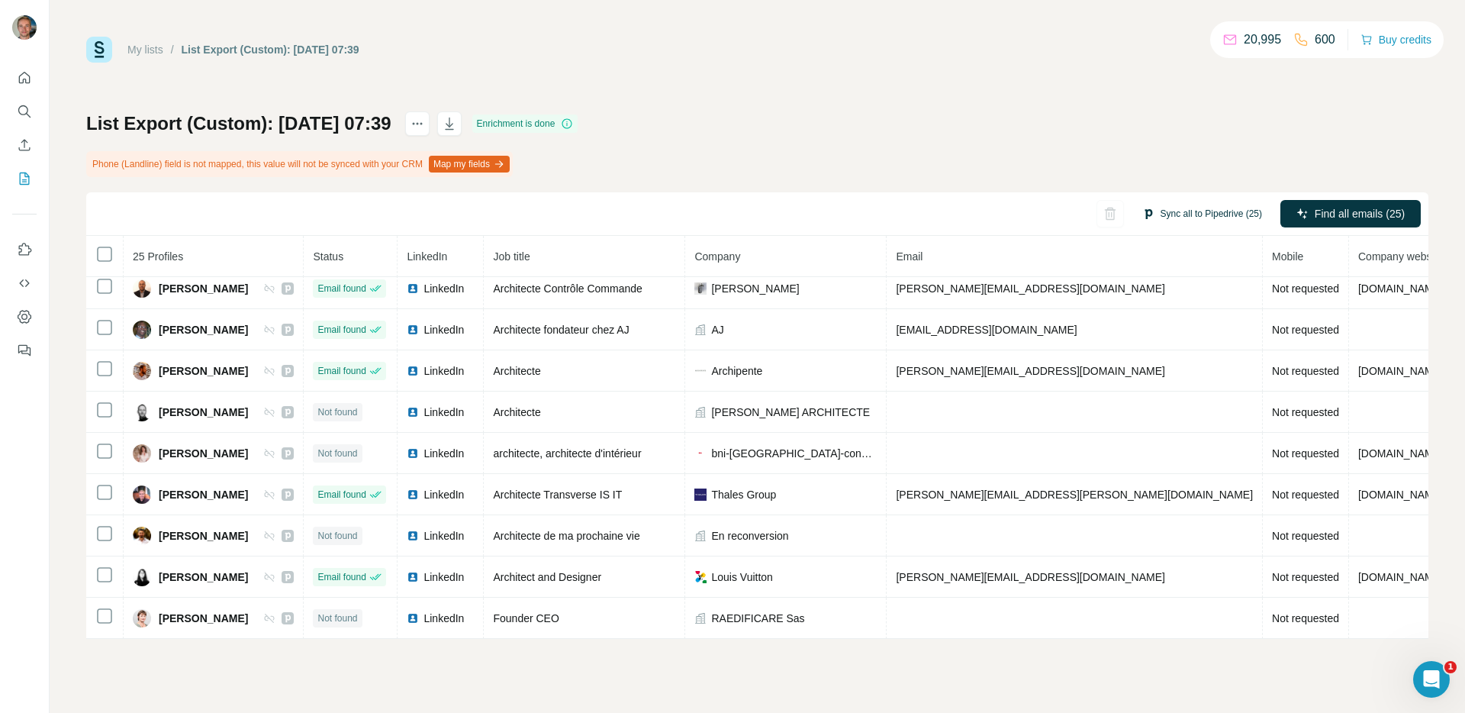
click at [1213, 214] on button "Sync all to Pipedrive (25)" at bounding box center [1202, 213] width 141 height 23
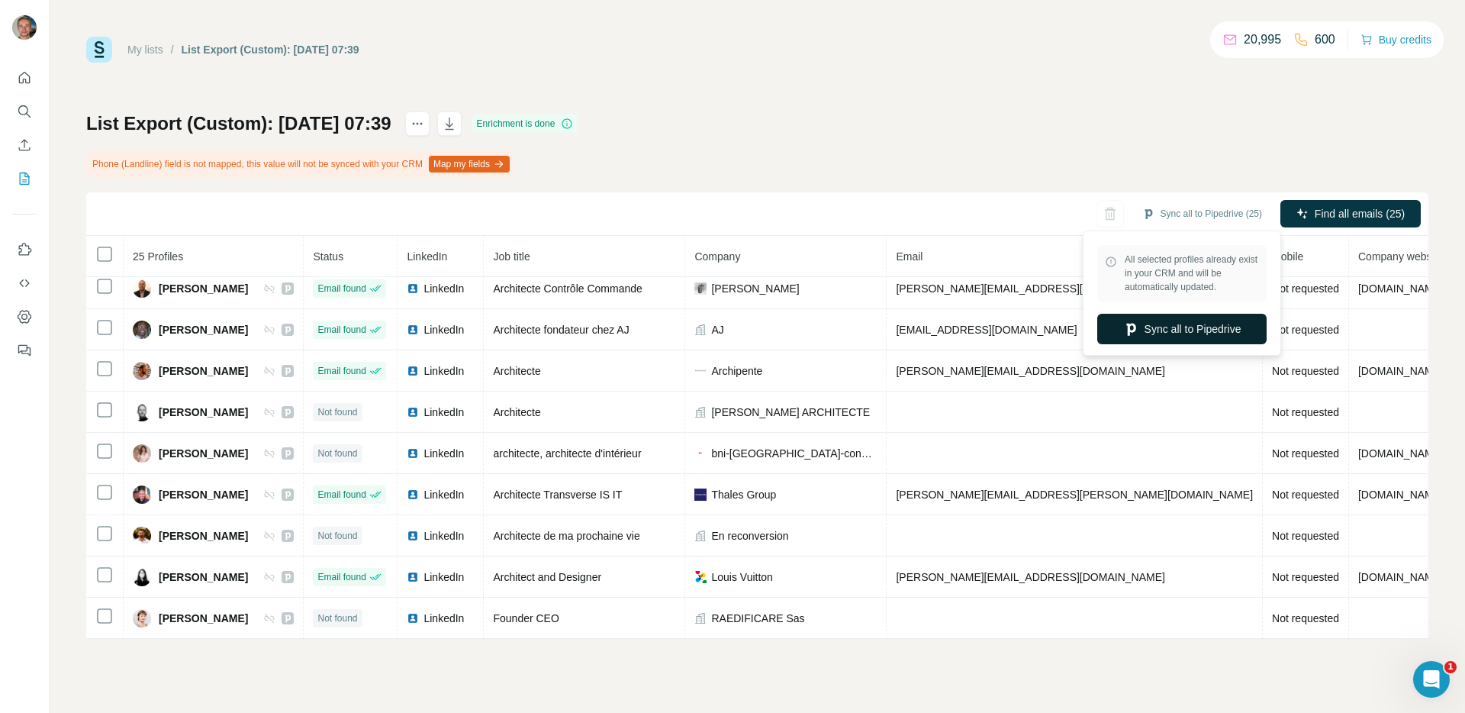
click at [1172, 333] on button "Sync all to Pipedrive" at bounding box center [1181, 329] width 169 height 31
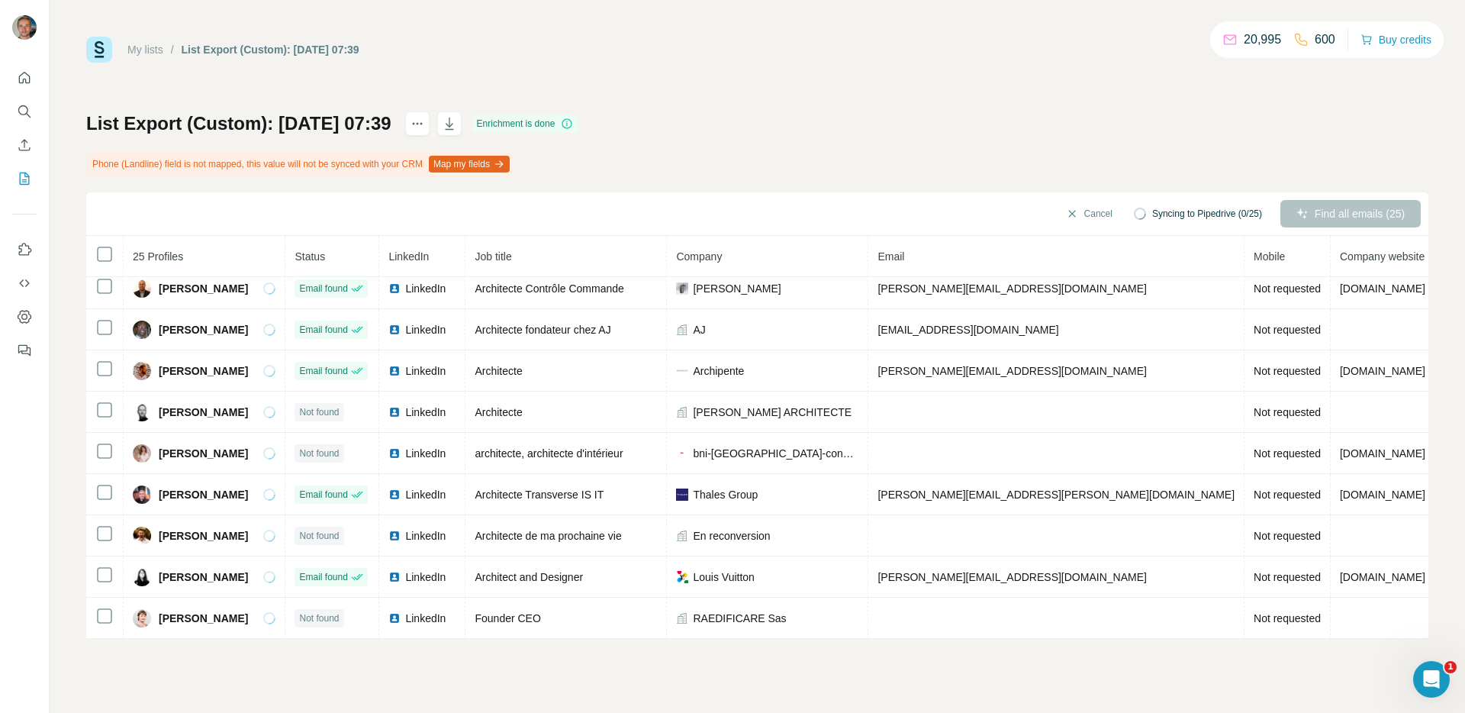
click at [34, 191] on button "My lists" at bounding box center [24, 178] width 24 height 27
click at [31, 185] on icon "My lists" at bounding box center [24, 178] width 15 height 15
click at [30, 185] on icon "My lists" at bounding box center [24, 178] width 15 height 15
